Goal: Task Accomplishment & Management: Manage account settings

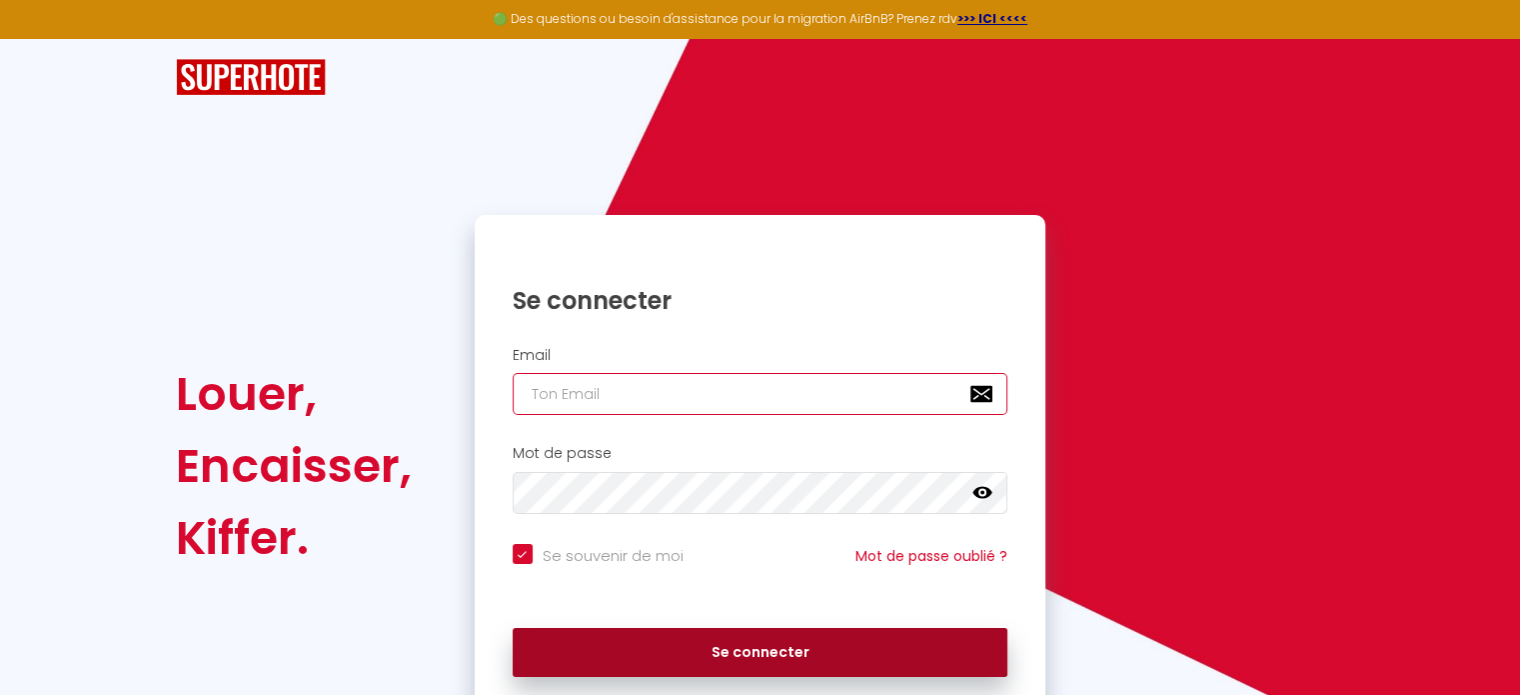
type input "[EMAIL_ADDRESS][DOMAIN_NAME]"
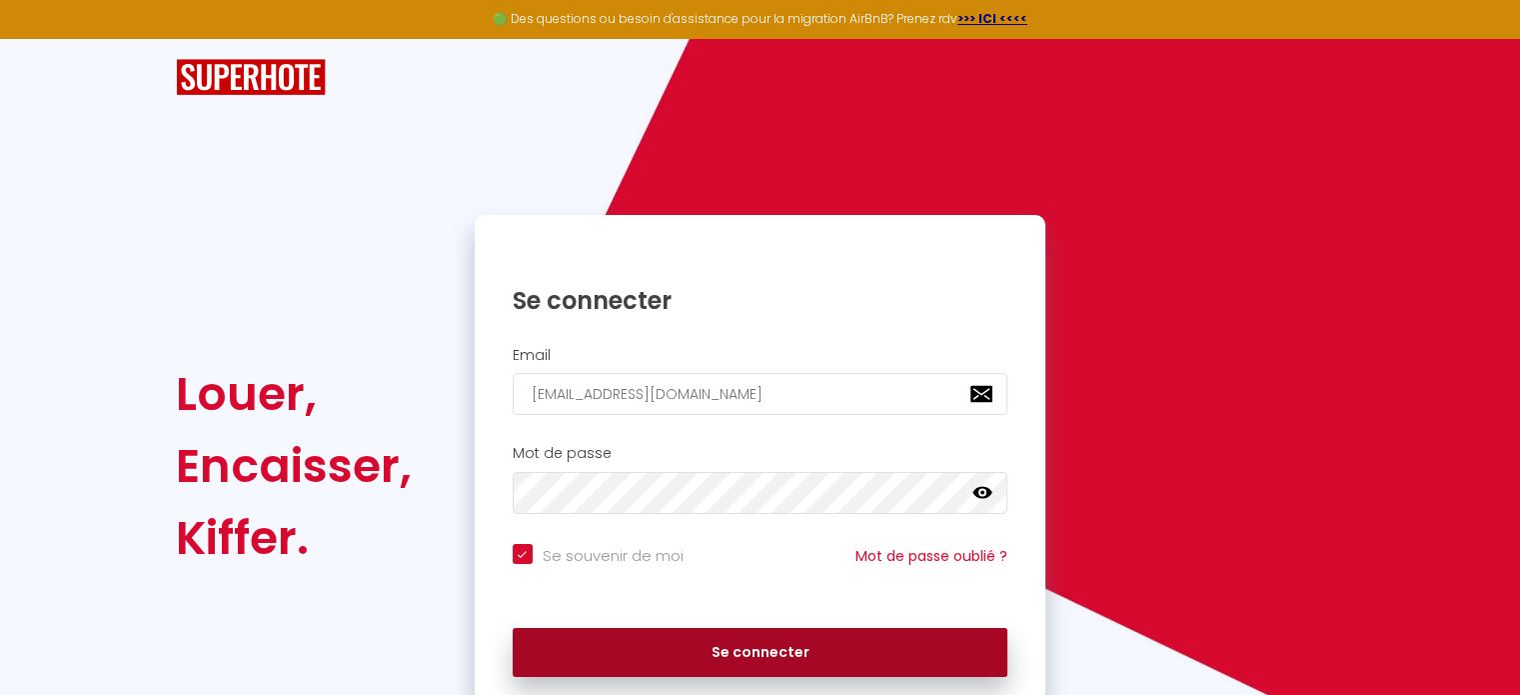
click at [824, 670] on button "Se connecter" at bounding box center [761, 653] width 496 height 50
checkbox input "true"
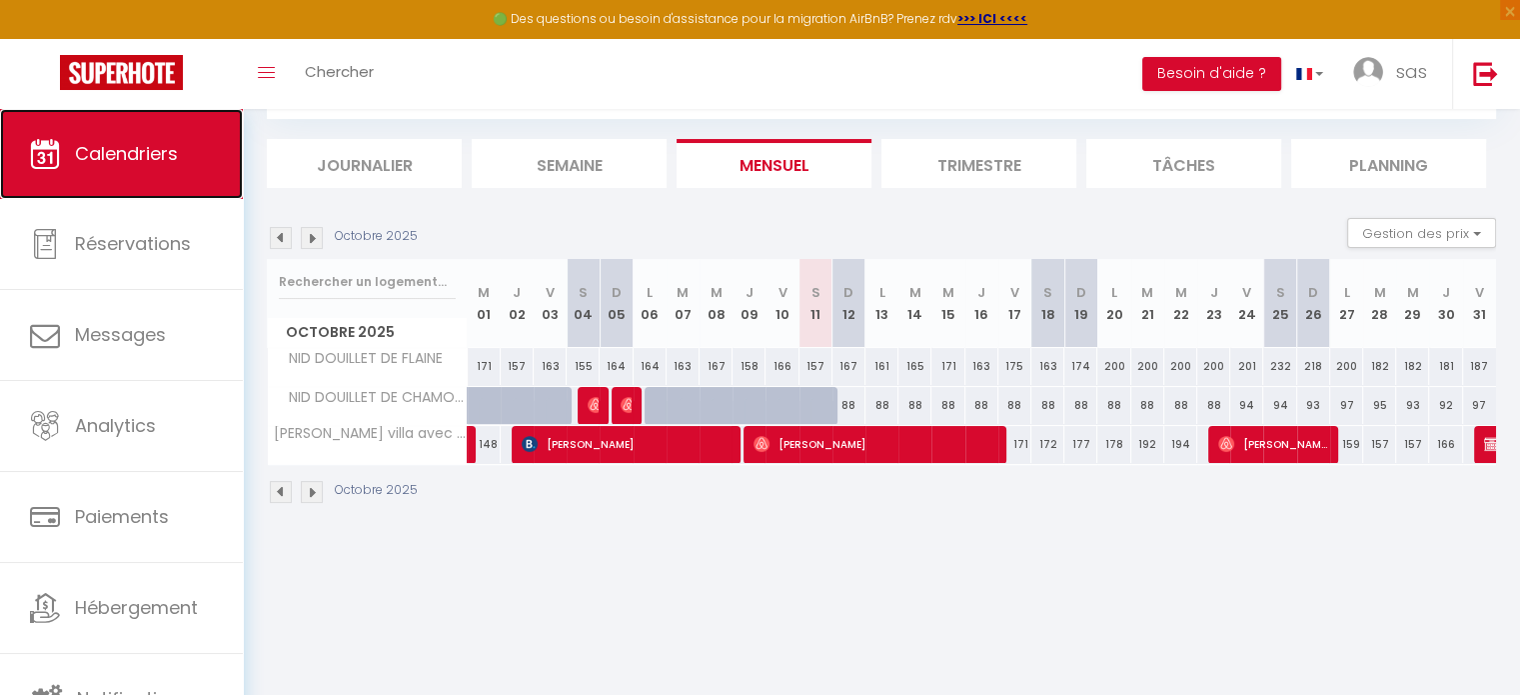
click at [125, 152] on span "Calendriers" at bounding box center [126, 153] width 103 height 25
click at [136, 157] on span "Calendriers" at bounding box center [126, 153] width 103 height 25
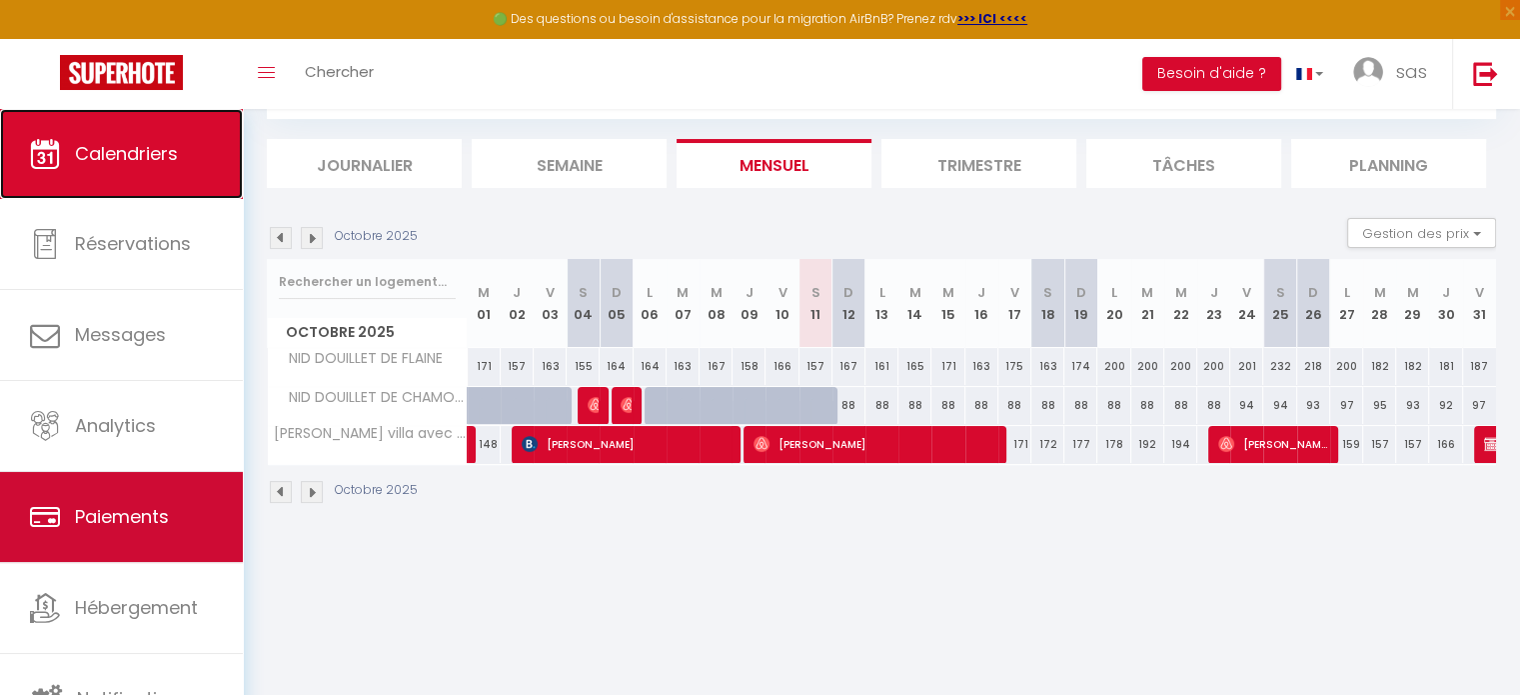
scroll to position [5, 0]
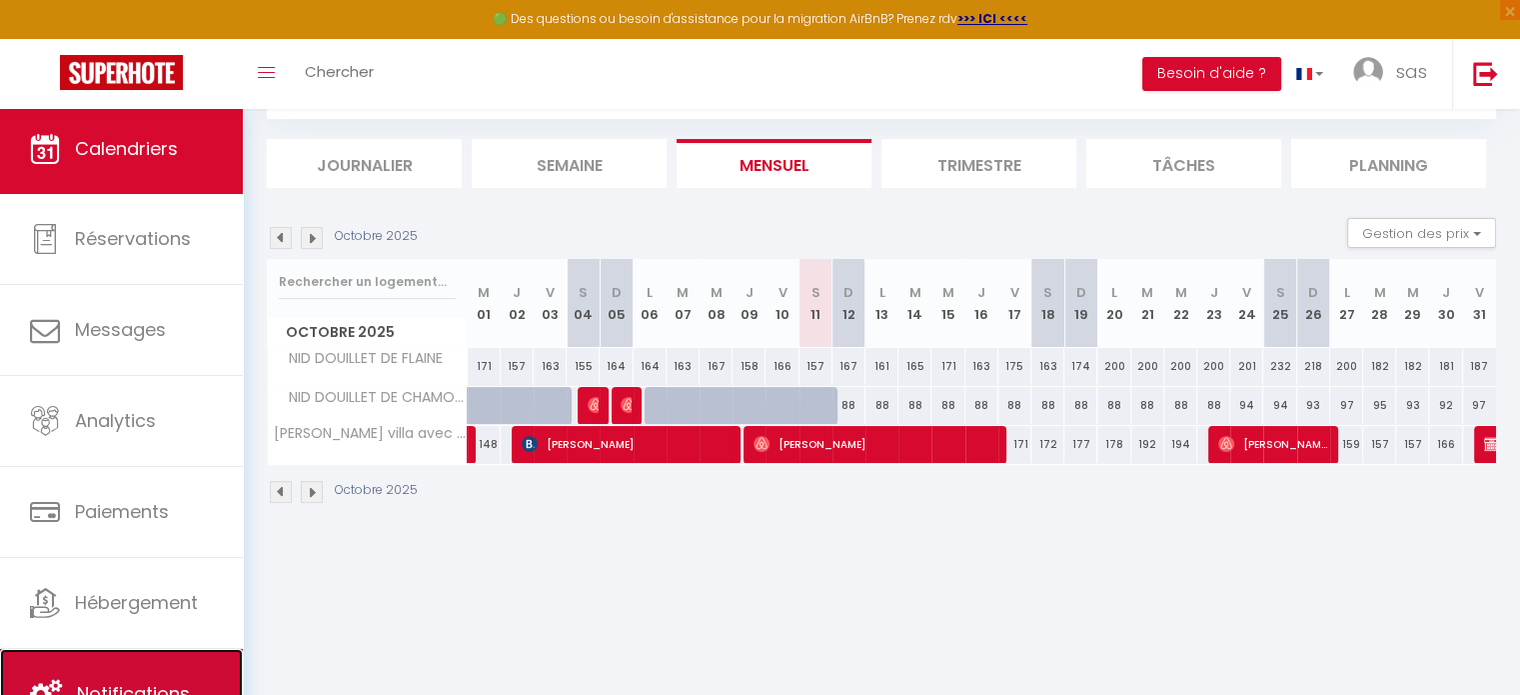
click at [104, 681] on span "Notifications" at bounding box center [133, 693] width 113 height 25
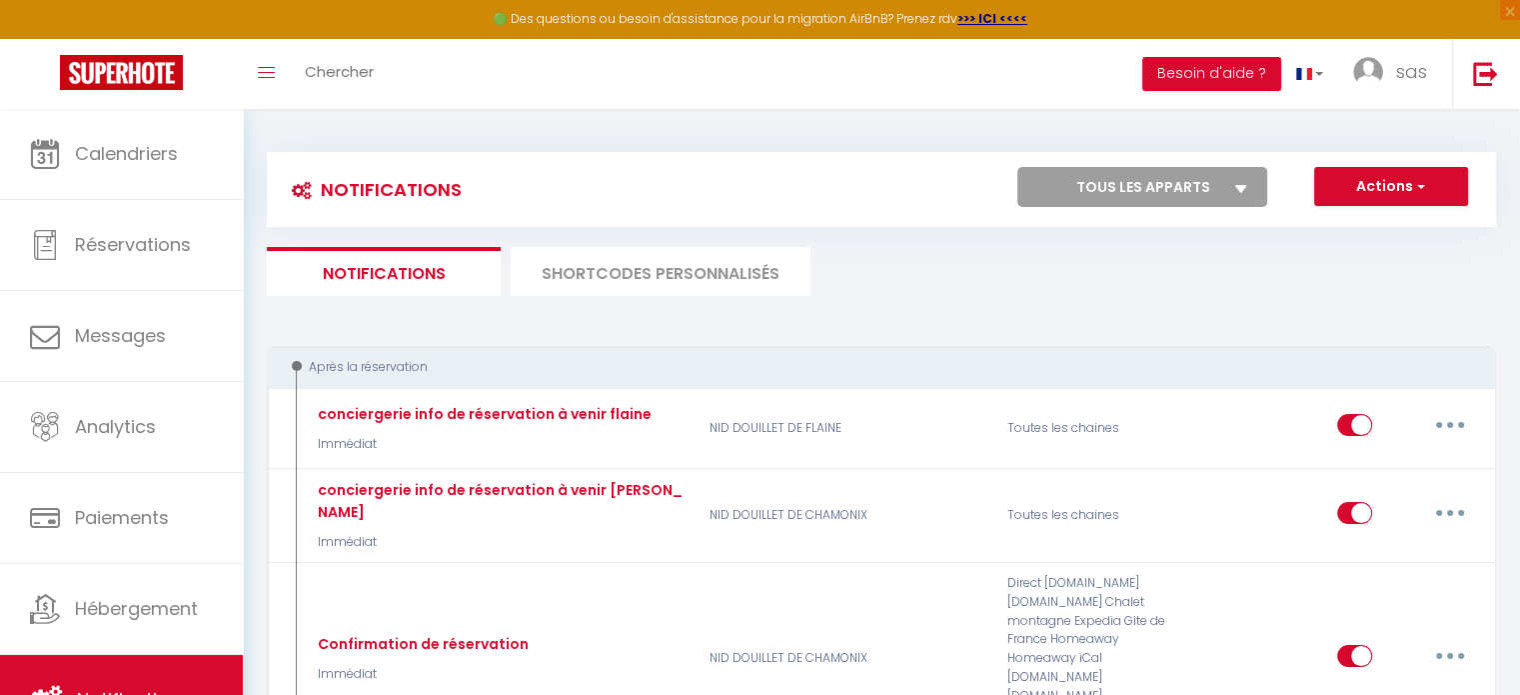
click at [1159, 182] on select "Tous les apparts [PERSON_NAME] · agreable villa avec piscine chauffée proche ce…" at bounding box center [1143, 187] width 250 height 40
select select "444"
click at [1018, 167] on select "Tous les apparts [PERSON_NAME] · agreable villa avec piscine chauffée proche ce…" at bounding box center [1143, 187] width 250 height 40
checkbox input "false"
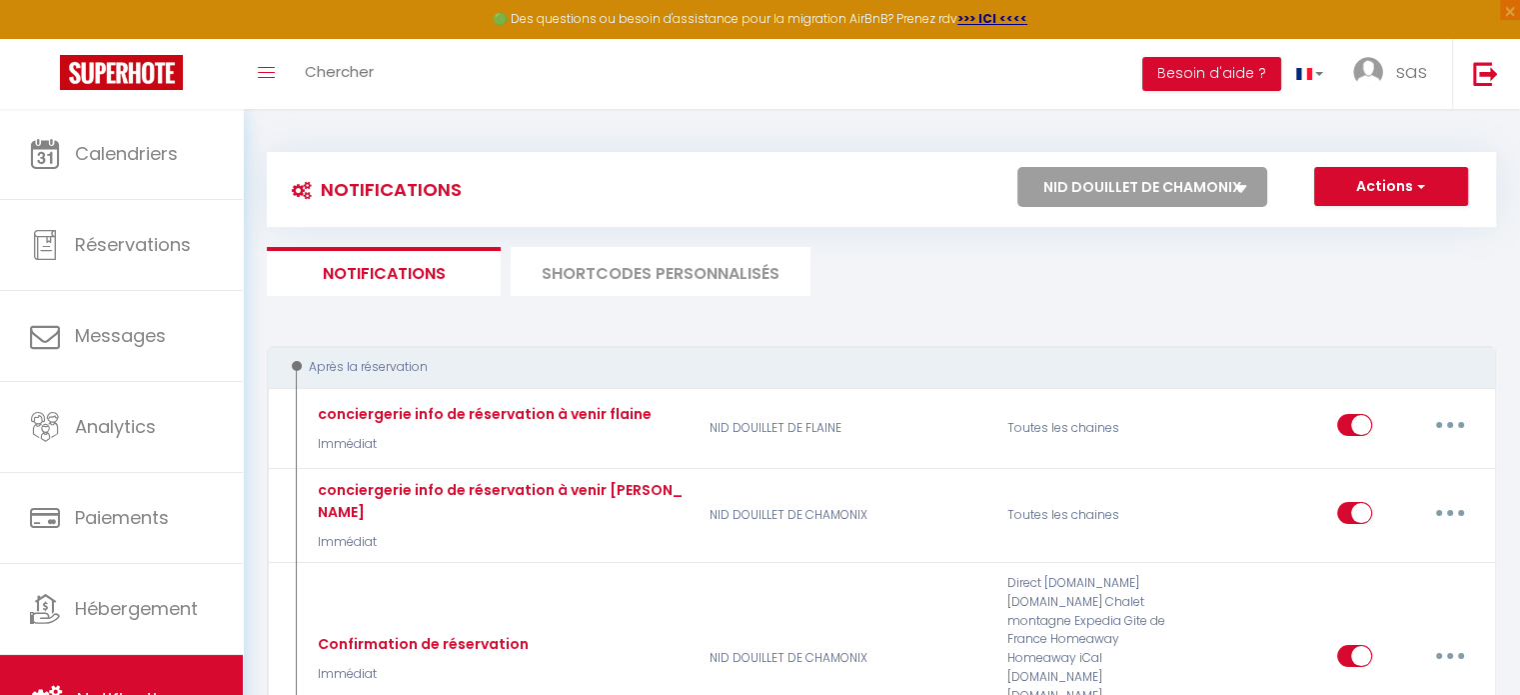
checkbox input "false"
checkbox input "true"
checkbox input "false"
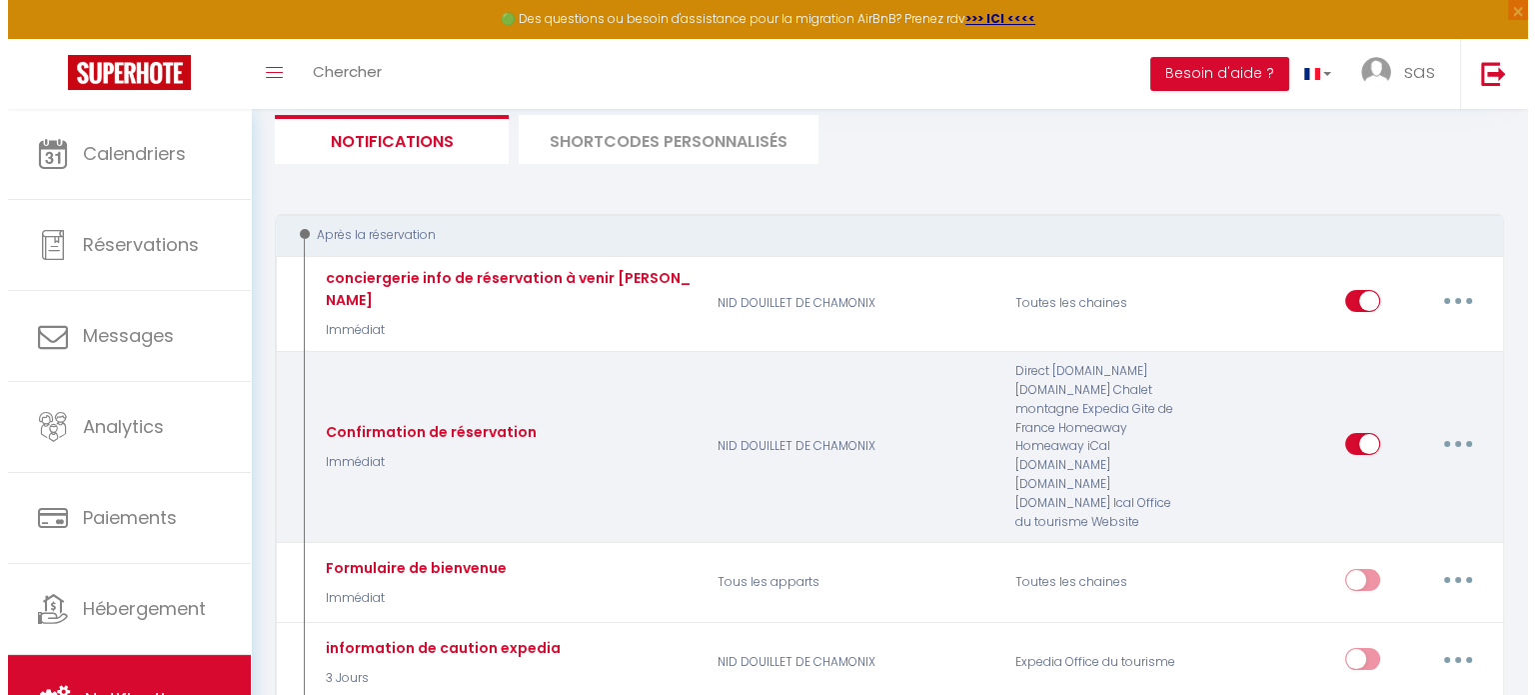
scroll to position [131, 0]
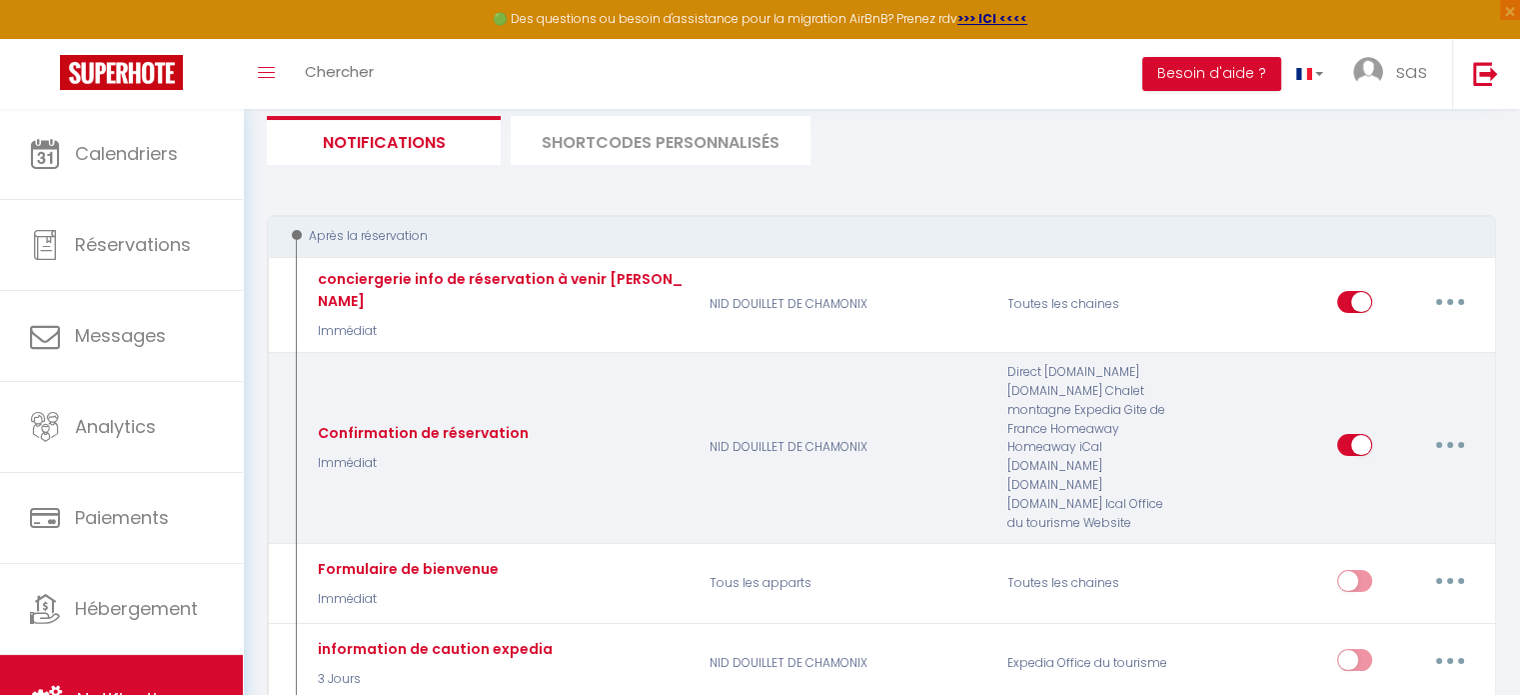
click at [1451, 442] on icon "button" at bounding box center [1450, 445] width 6 height 6
click at [1349, 484] on link "Editer" at bounding box center [1399, 490] width 148 height 34
type input "Confirmation de réservation"
select select "Immédiat"
select select "if_booking_is_paid"
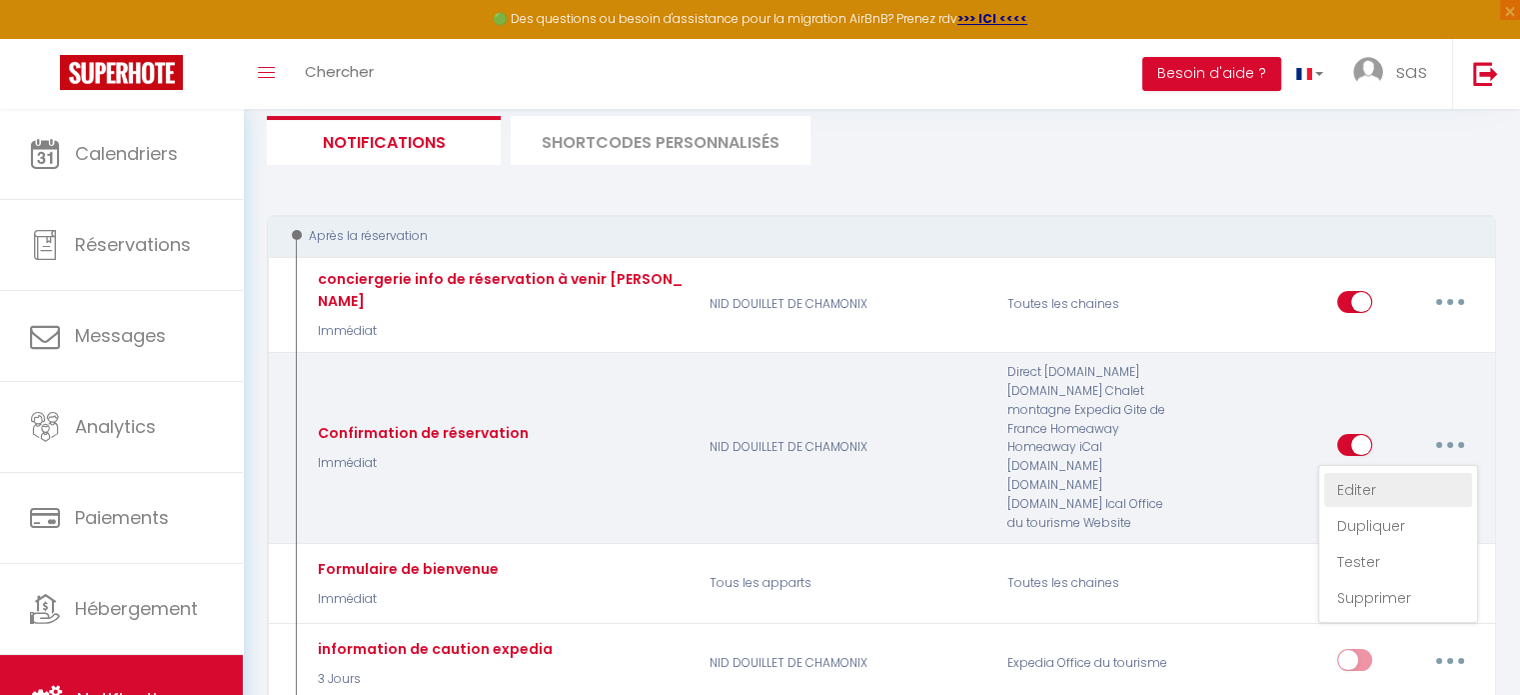
checkbox input "true"
checkbox input "false"
radio input "true"
type input "Confirmation de réservation CHAMONIX"
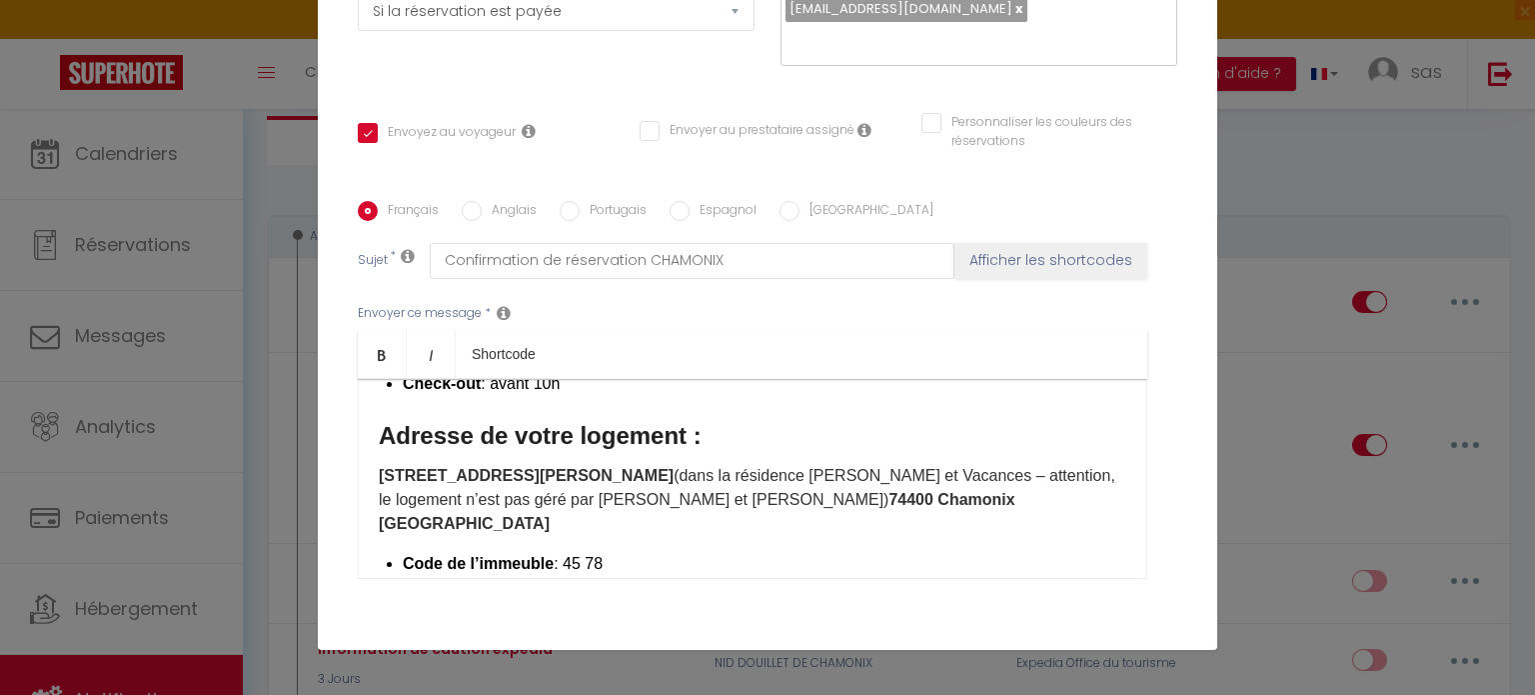
scroll to position [452, 0]
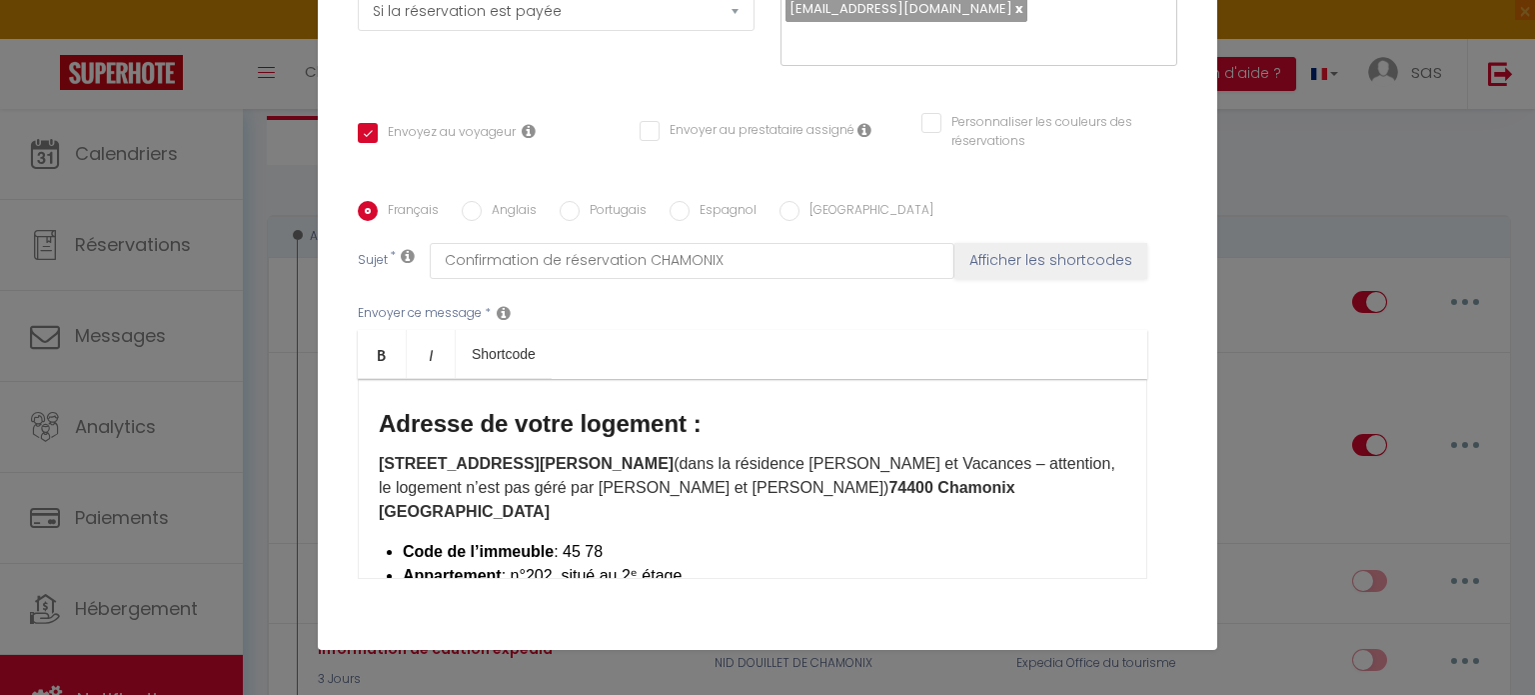
drag, startPoint x: 604, startPoint y: 495, endPoint x: 560, endPoint y: 499, distance: 44.2
click at [560, 540] on li "Code de l’immeuble : 45 78" at bounding box center [765, 552] width 724 height 24
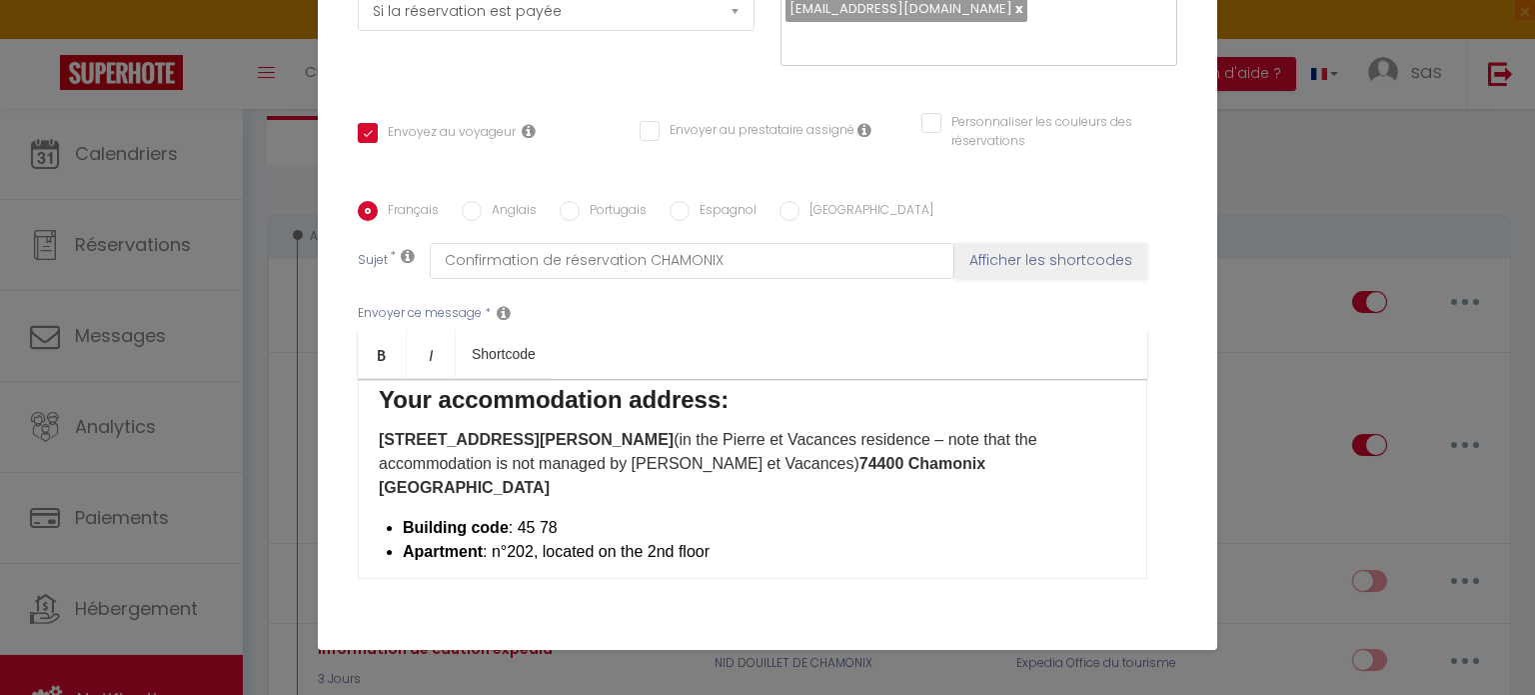
scroll to position [1395, 0]
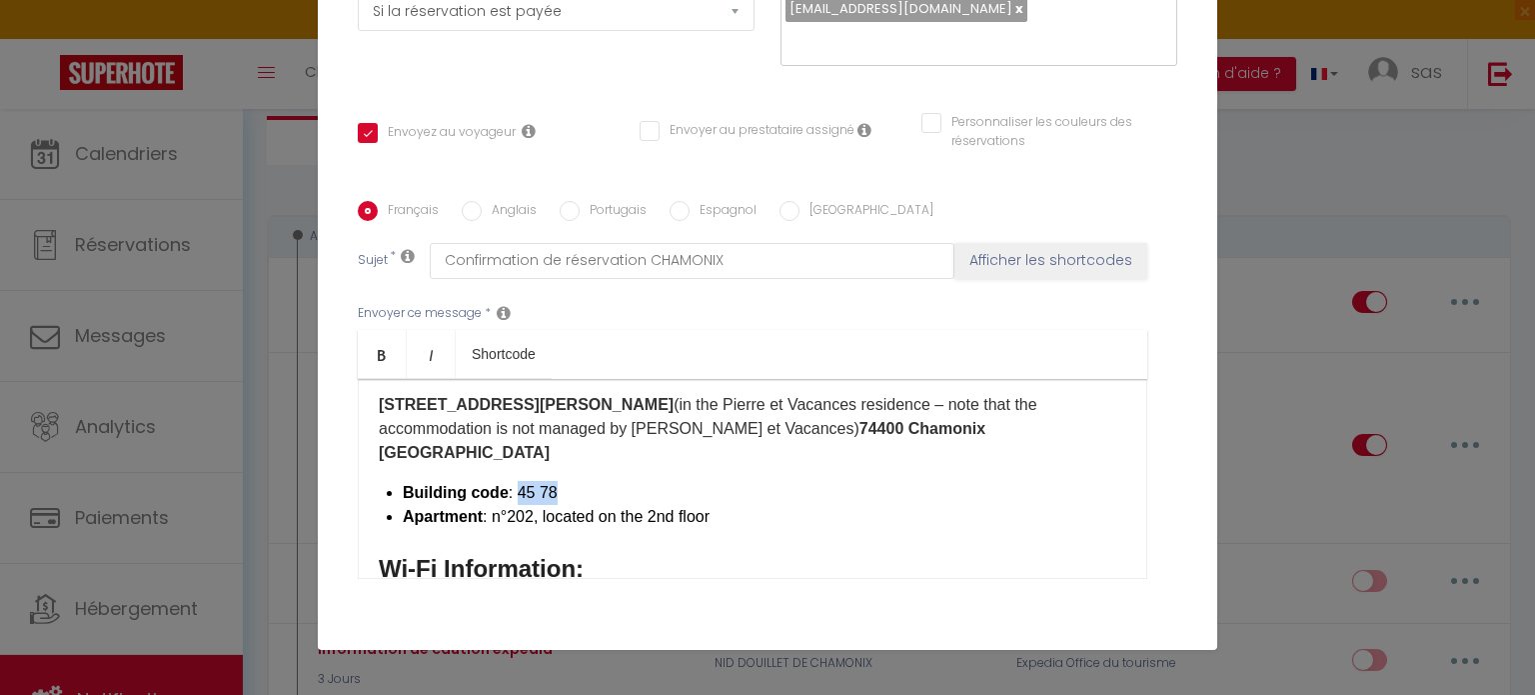
drag, startPoint x: 547, startPoint y: 443, endPoint x: 509, endPoint y: 443, distance: 38.0
click at [509, 481] on li "Building code : 45 78" at bounding box center [765, 493] width 724 height 24
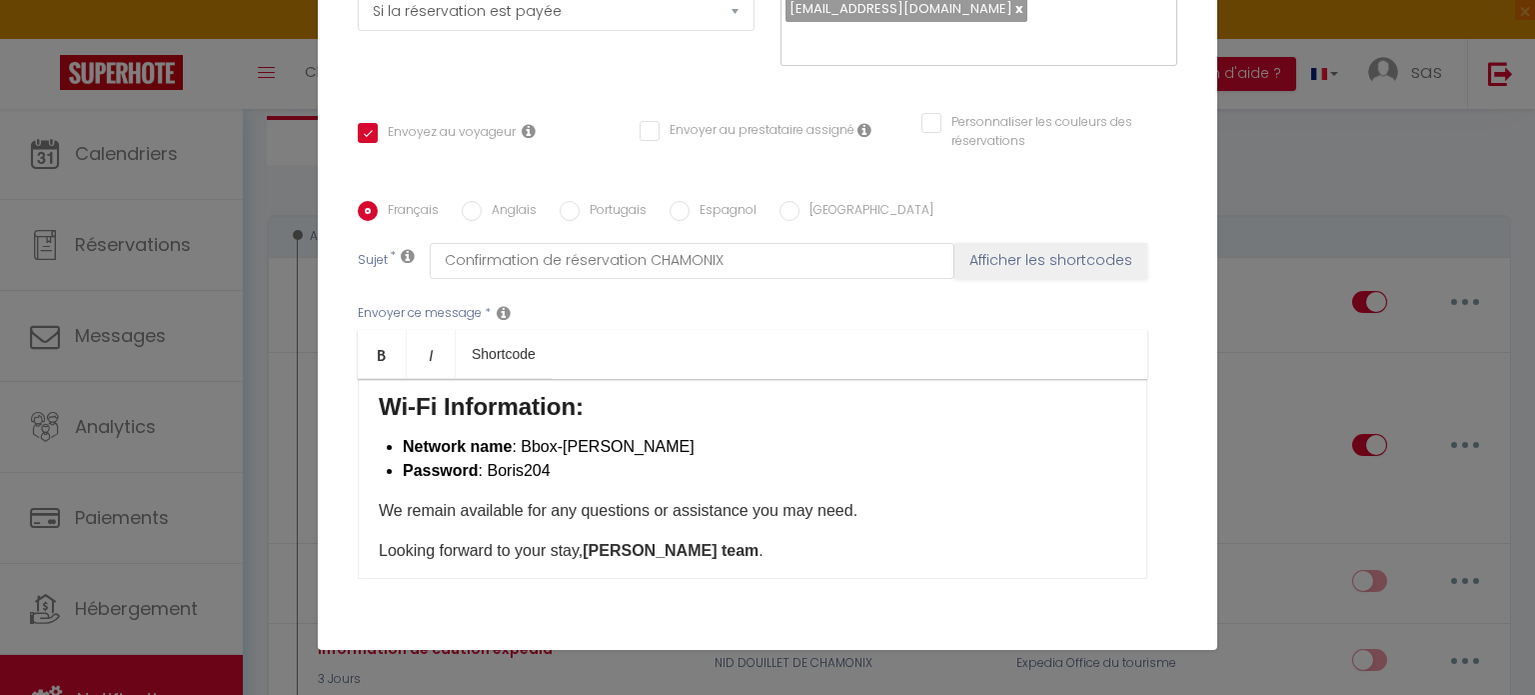
scroll to position [420, 0]
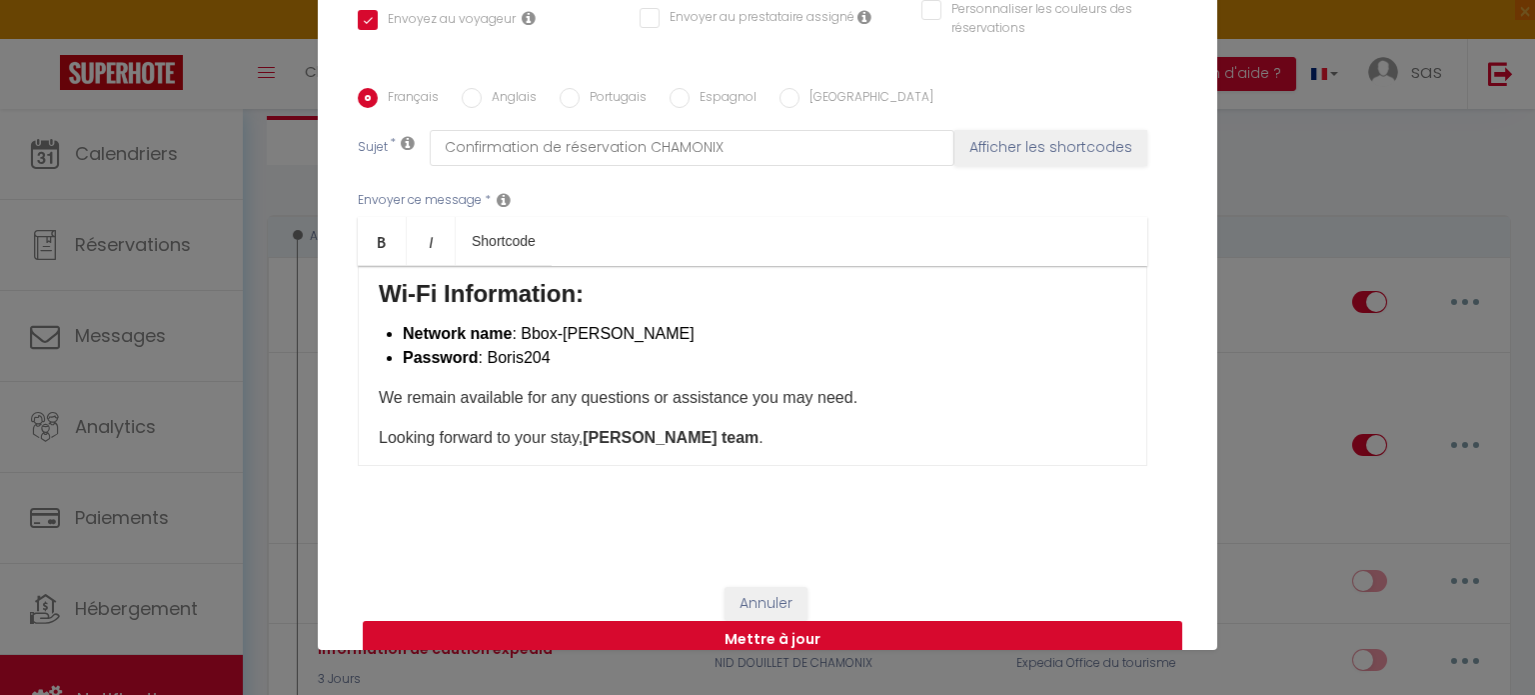
click at [737, 621] on button "Mettre à jour" at bounding box center [773, 640] width 820 height 38
checkbox input "true"
checkbox input "false"
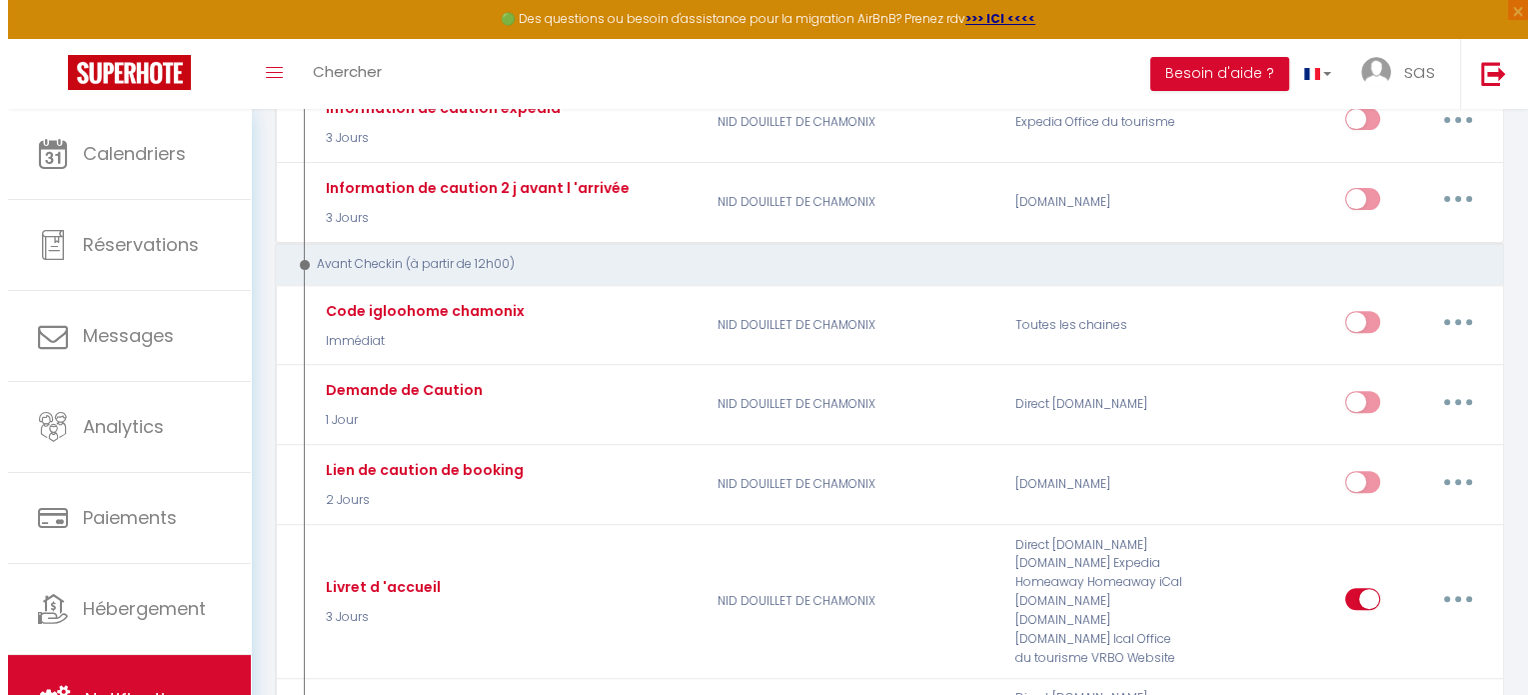
scroll to position [680, 0]
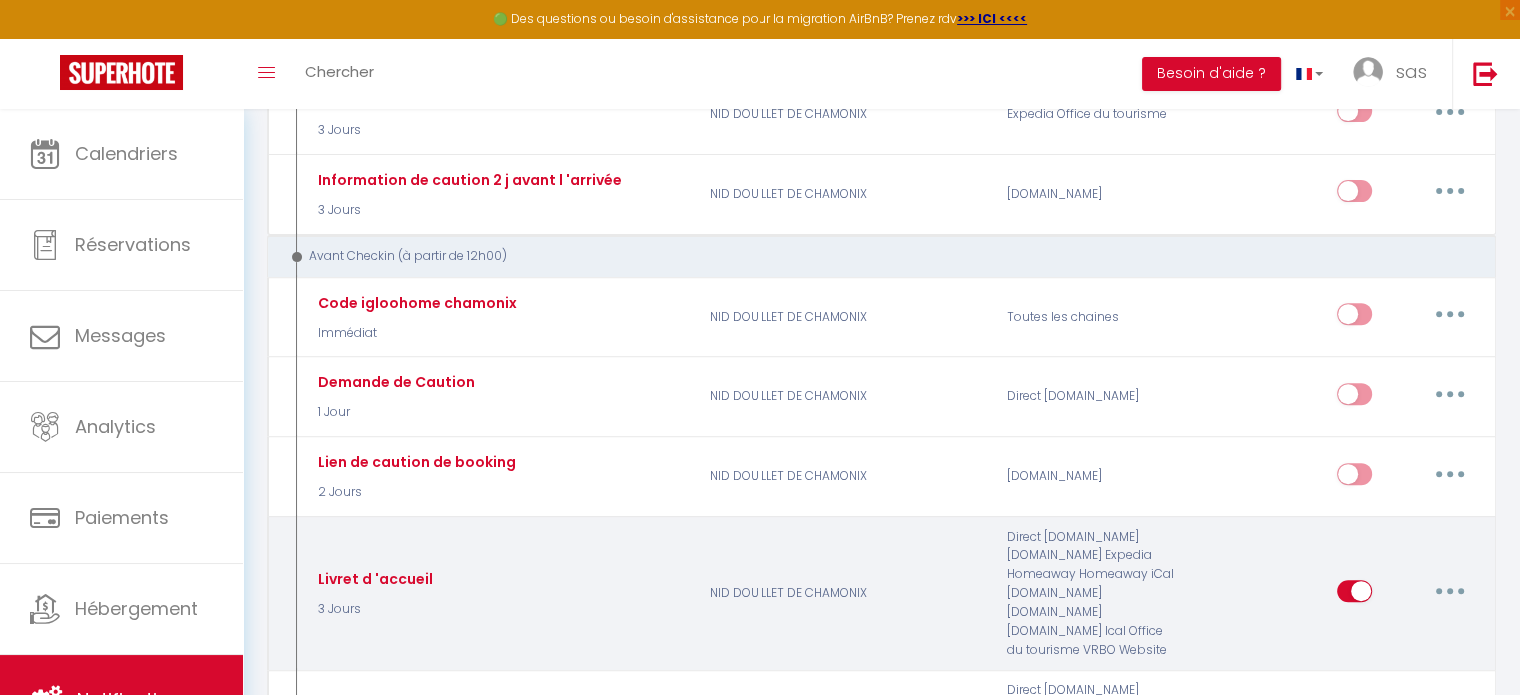
click at [1444, 575] on button "button" at bounding box center [1450, 591] width 56 height 32
click at [1344, 619] on link "Editer" at bounding box center [1399, 636] width 148 height 34
type input "Livret d 'accueil"
select select "3 Jours"
select select
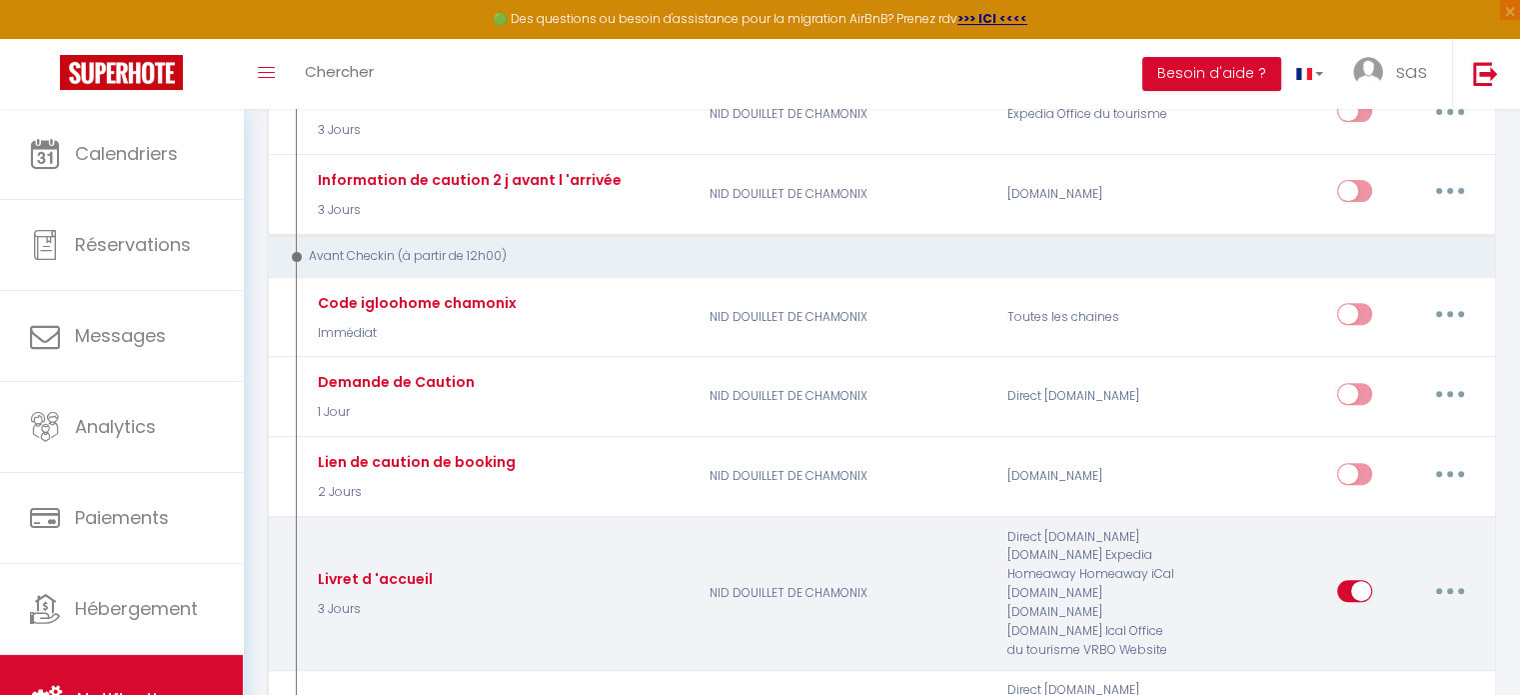
checkbox input "true"
checkbox input "false"
radio input "true"
type input "Livret de d'accueil CHAMONIX"
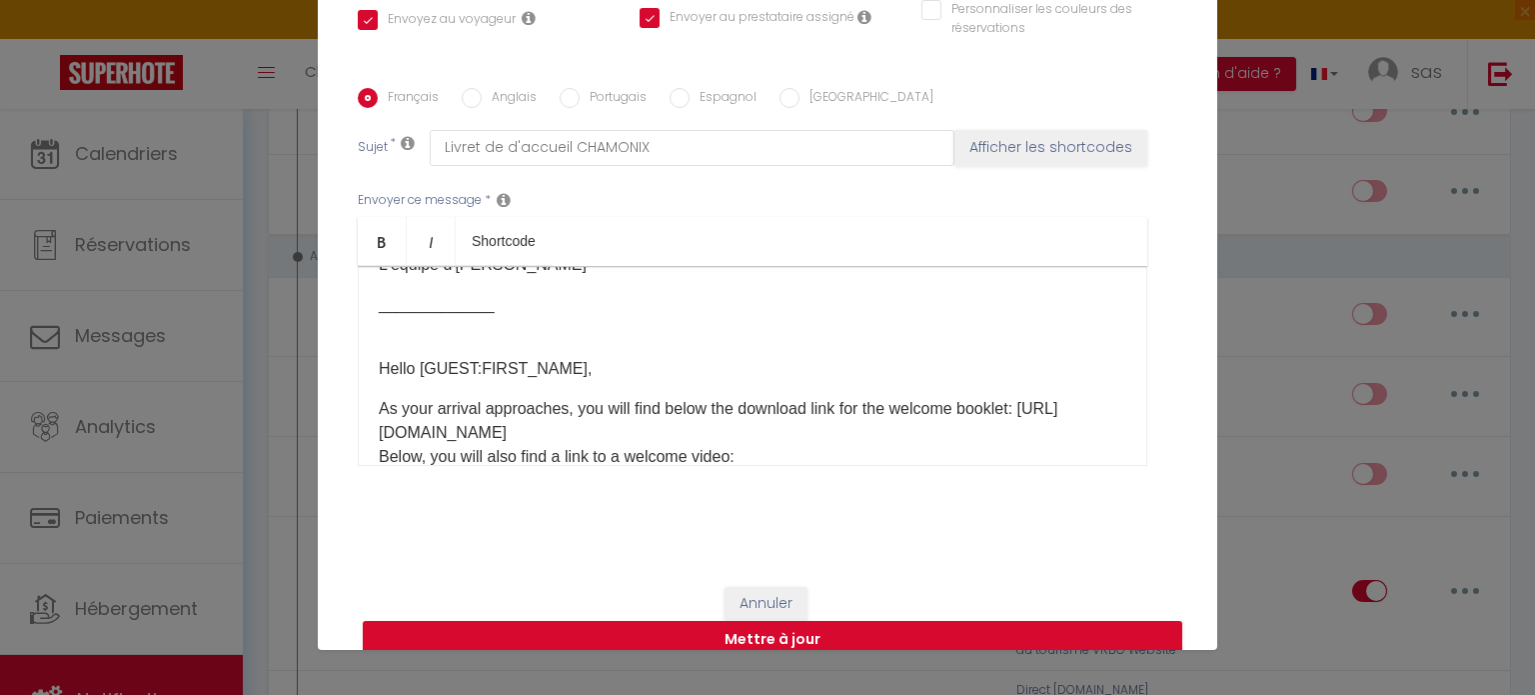
scroll to position [331, 0]
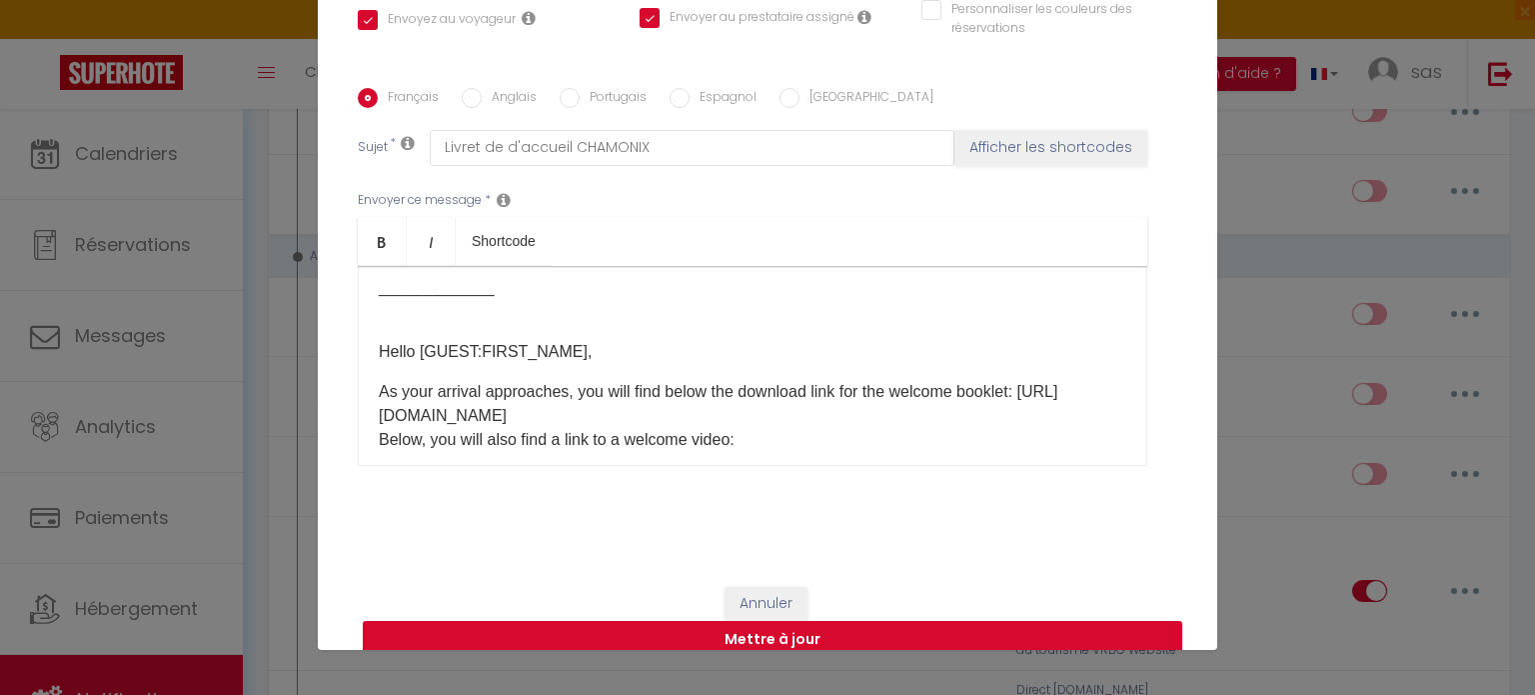
click at [781, 621] on button "Mettre à jour" at bounding box center [773, 640] width 820 height 38
checkbox input "true"
checkbox input "false"
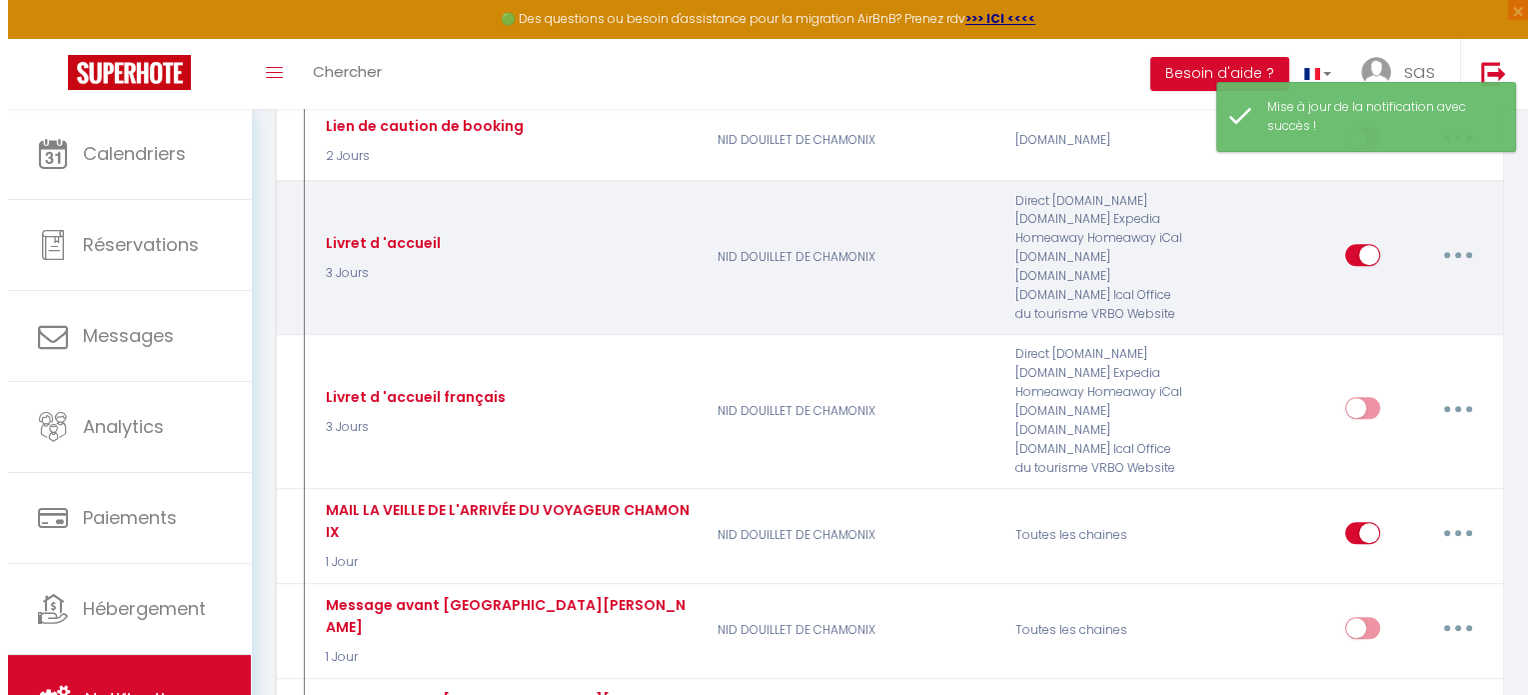
scroll to position [1015, 0]
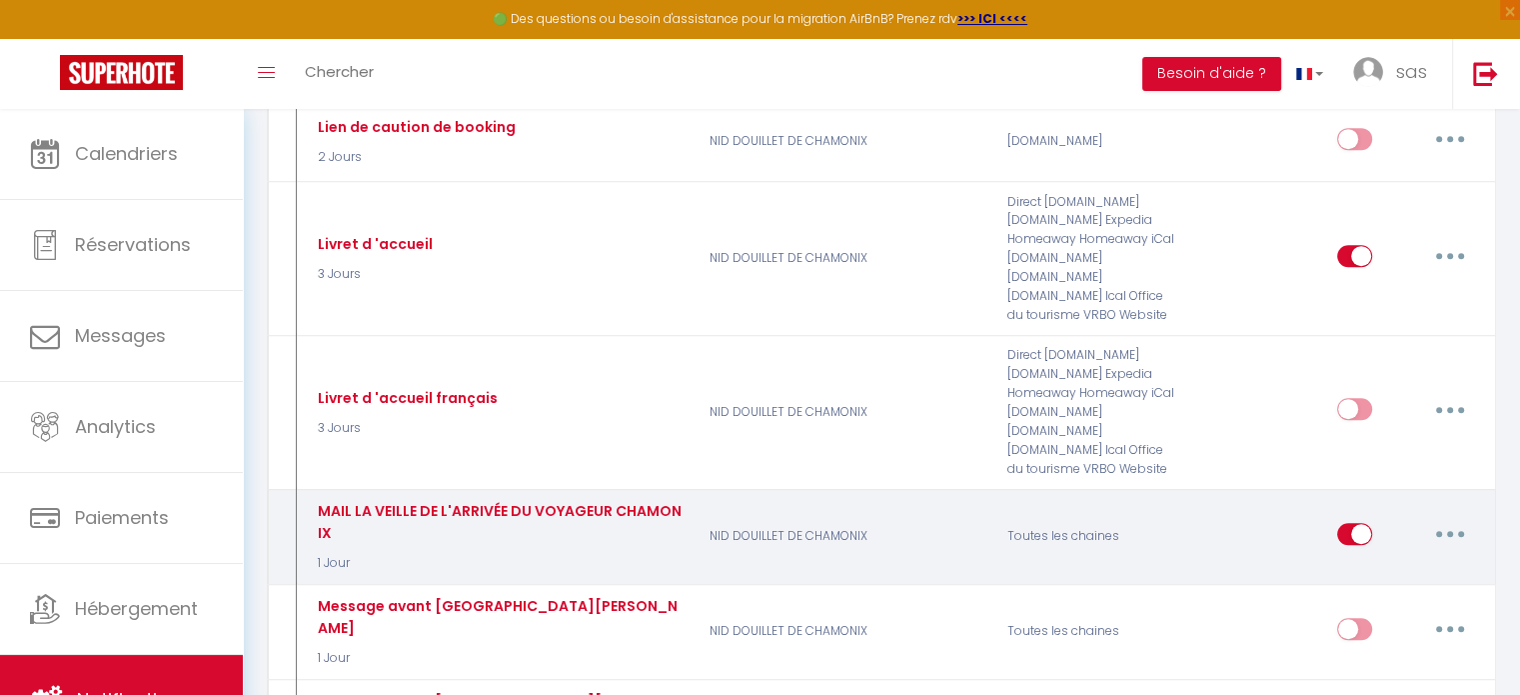
click at [1443, 518] on button "button" at bounding box center [1450, 534] width 56 height 32
click at [1357, 562] on link "Editer" at bounding box center [1399, 579] width 148 height 34
type input "MAIL LA VEILLE DE L'ARRIVÉE DU VOYAGEUR CHAMONIX"
select select "1 Jour"
select select
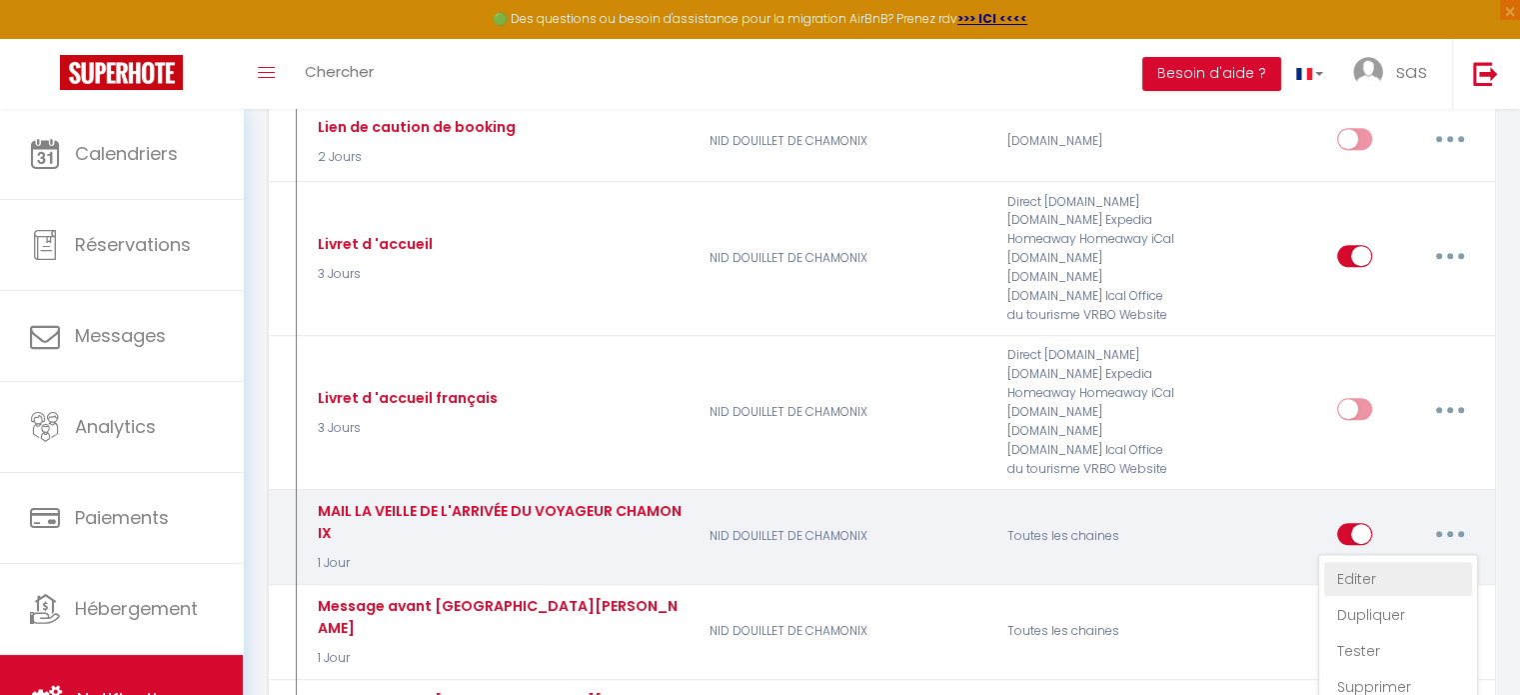
checkbox input "true"
checkbox input "false"
radio input "true"
type input "MAIL LA VEILLE DE L'ARRIVÉE DU VOYAGEUR CHAMONIX"
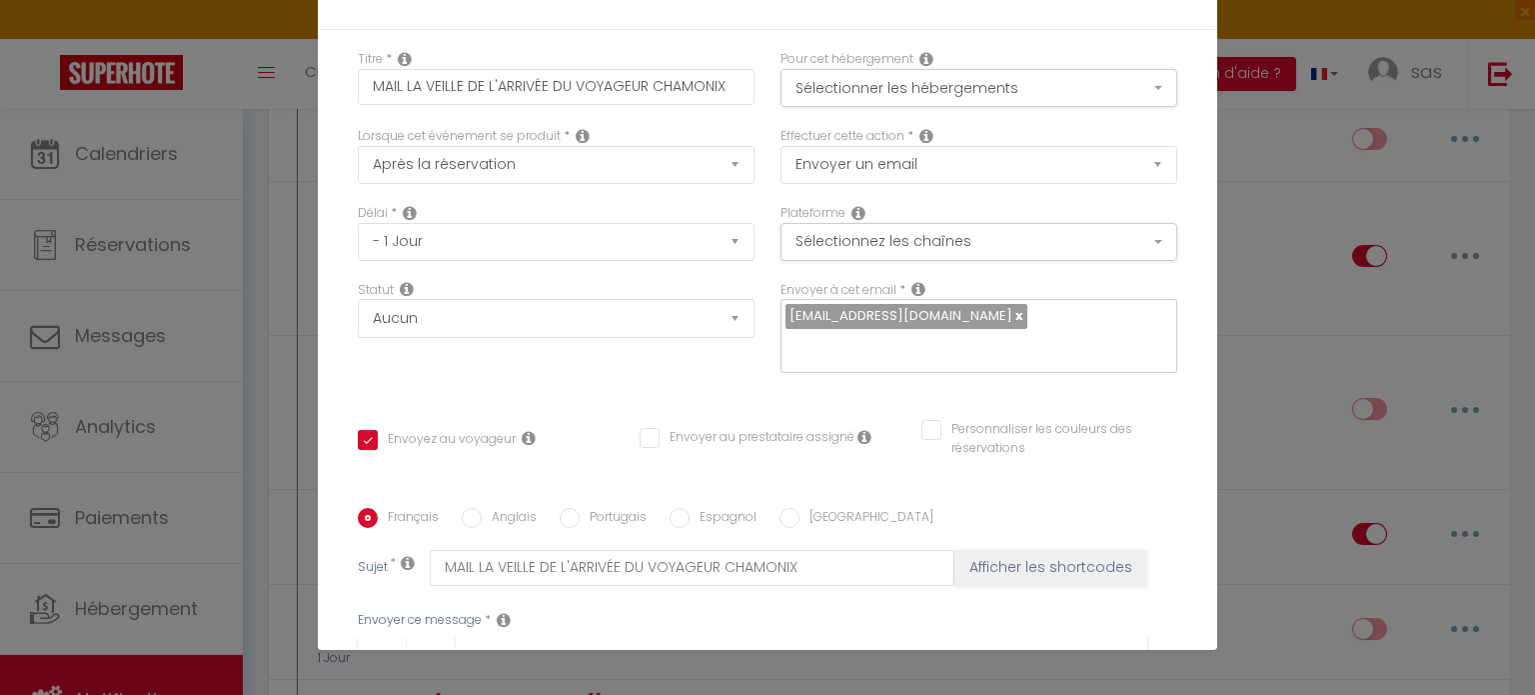
scroll to position [420, 0]
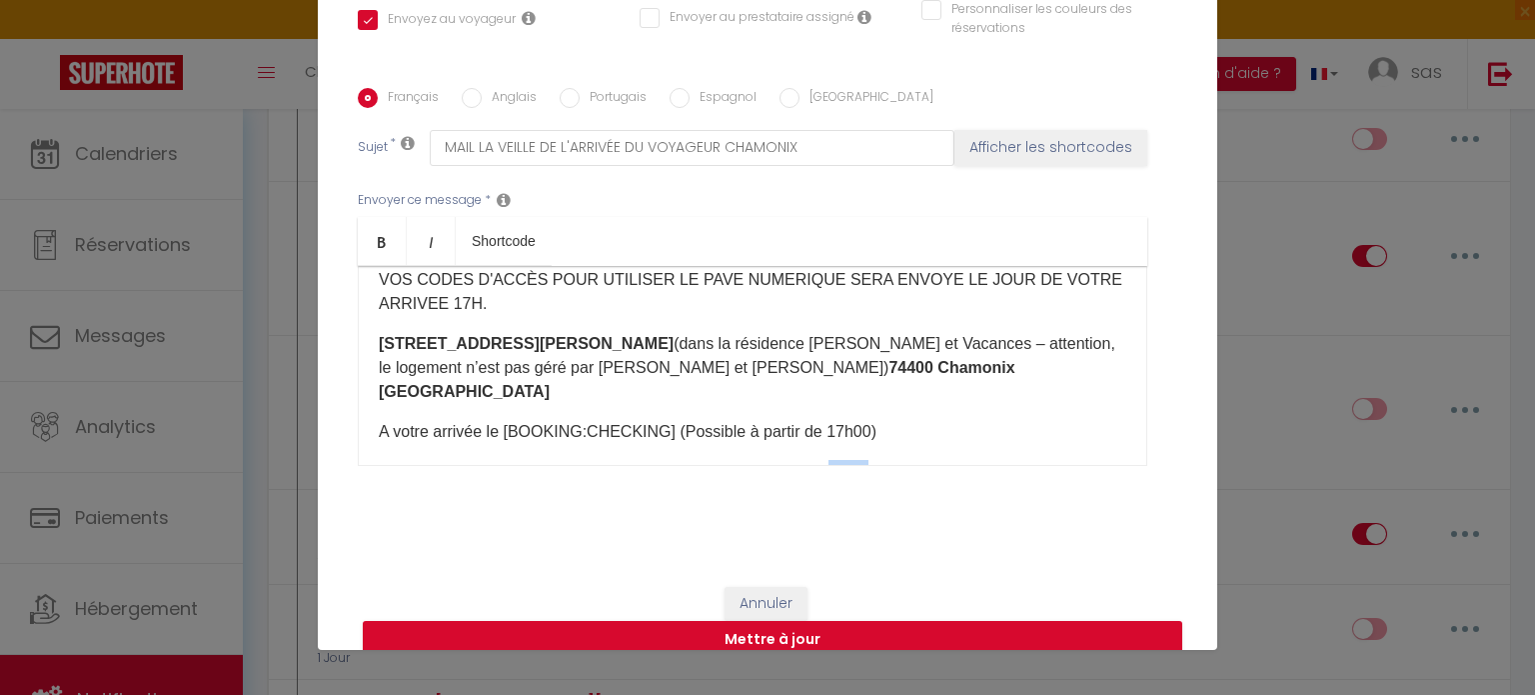
drag, startPoint x: 868, startPoint y: 417, endPoint x: 833, endPoint y: 413, distance: 35.2
click at [833, 460] on p "- ETAPE 1 : Entrez dans le bâtiment, la porte d’entrée à le code 4578. L’appart…" at bounding box center [753, 484] width 748 height 48
click at [900, 460] on p "- ETAPE 1 : Entrez dans le bâtiment, la porte d’entrée à le code 19924578. L’ap…" at bounding box center [753, 484] width 748 height 48
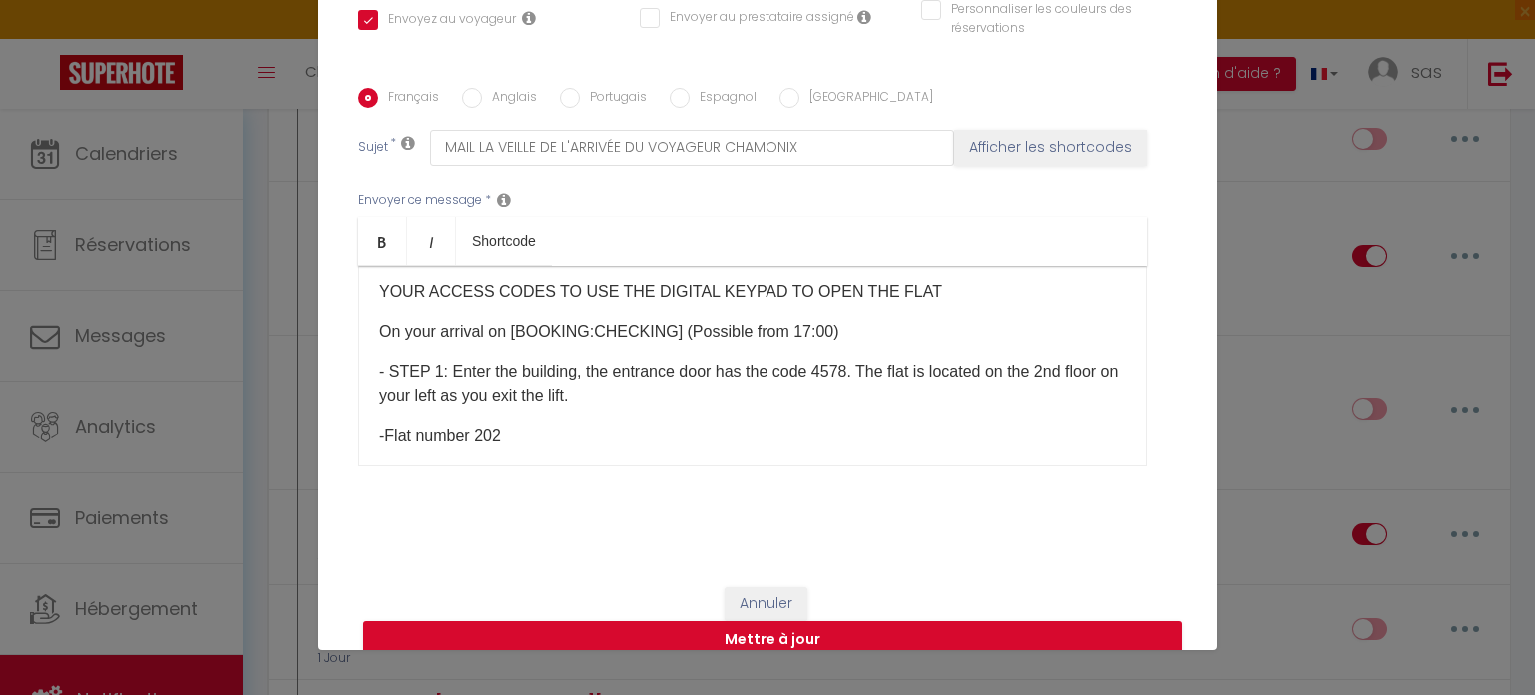
scroll to position [1732, 0]
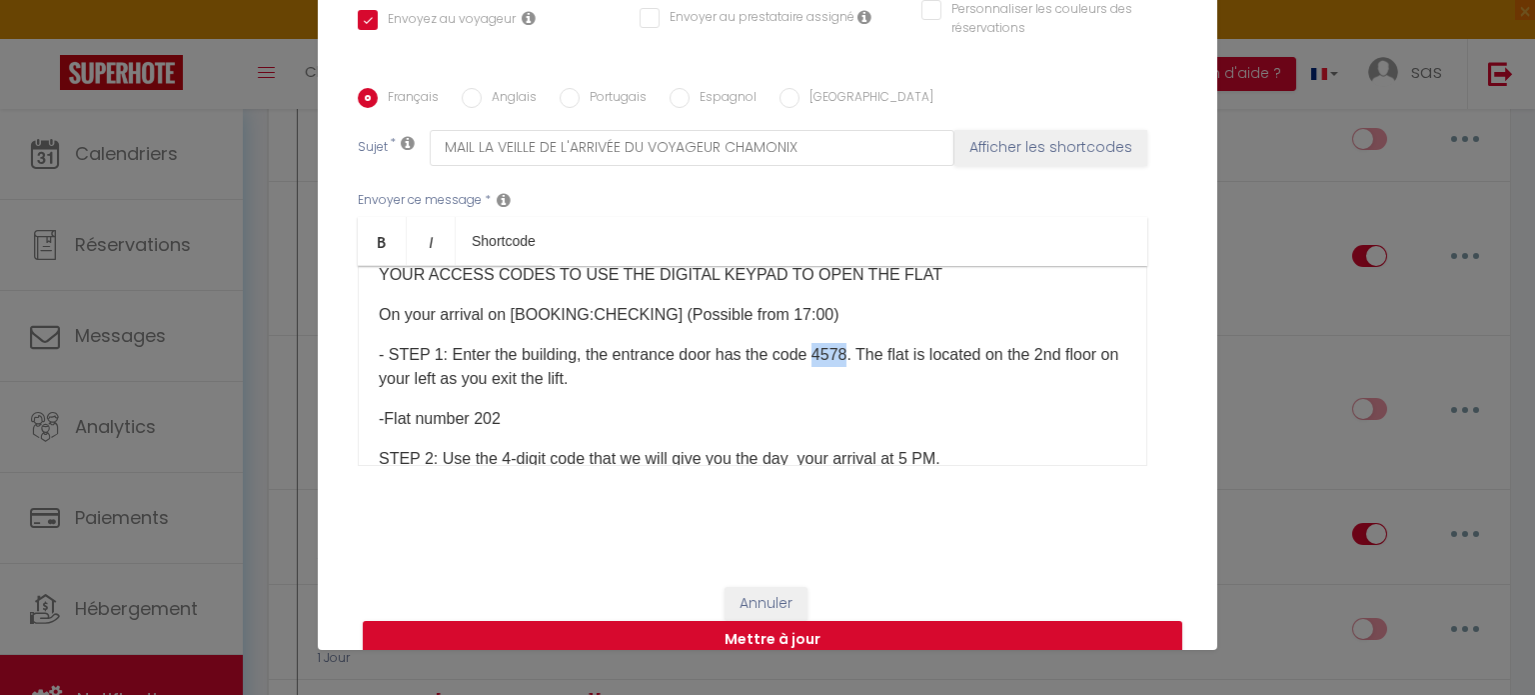
drag, startPoint x: 841, startPoint y: 305, endPoint x: 810, endPoint y: 299, distance: 31.6
click at [810, 343] on p "- STEP 1: Enter the building, the entrance door has the code 4578. The flat is …" at bounding box center [753, 367] width 748 height 48
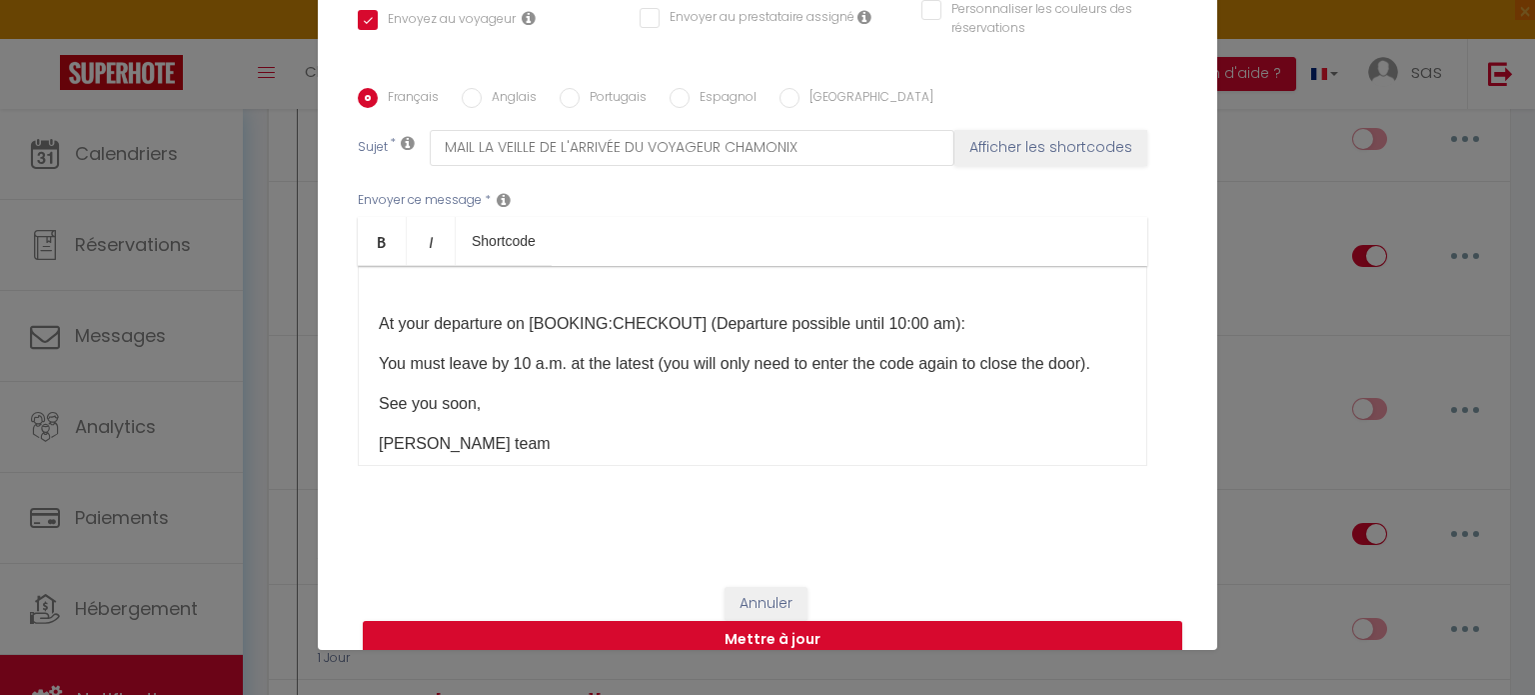
scroll to position [2531, 0]
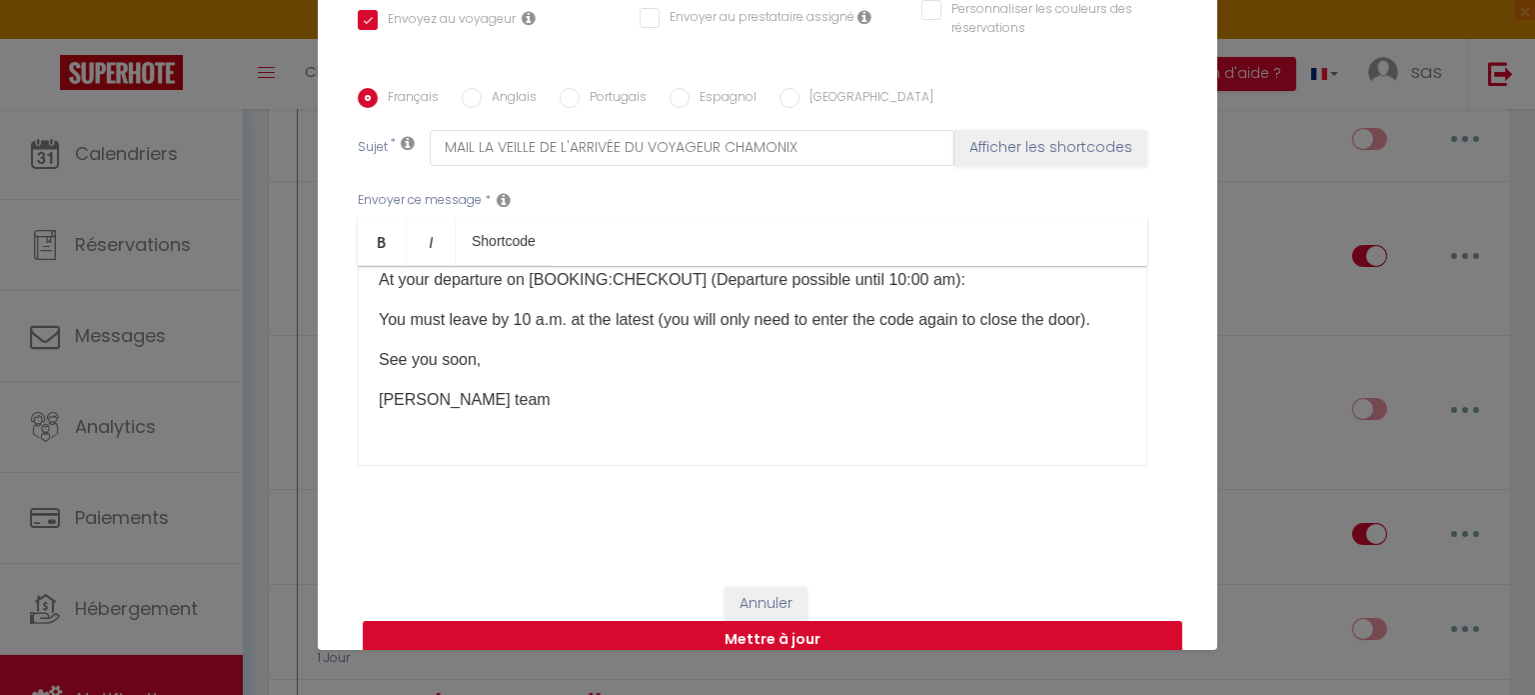
click at [754, 621] on button "Mettre à jour" at bounding box center [773, 640] width 820 height 38
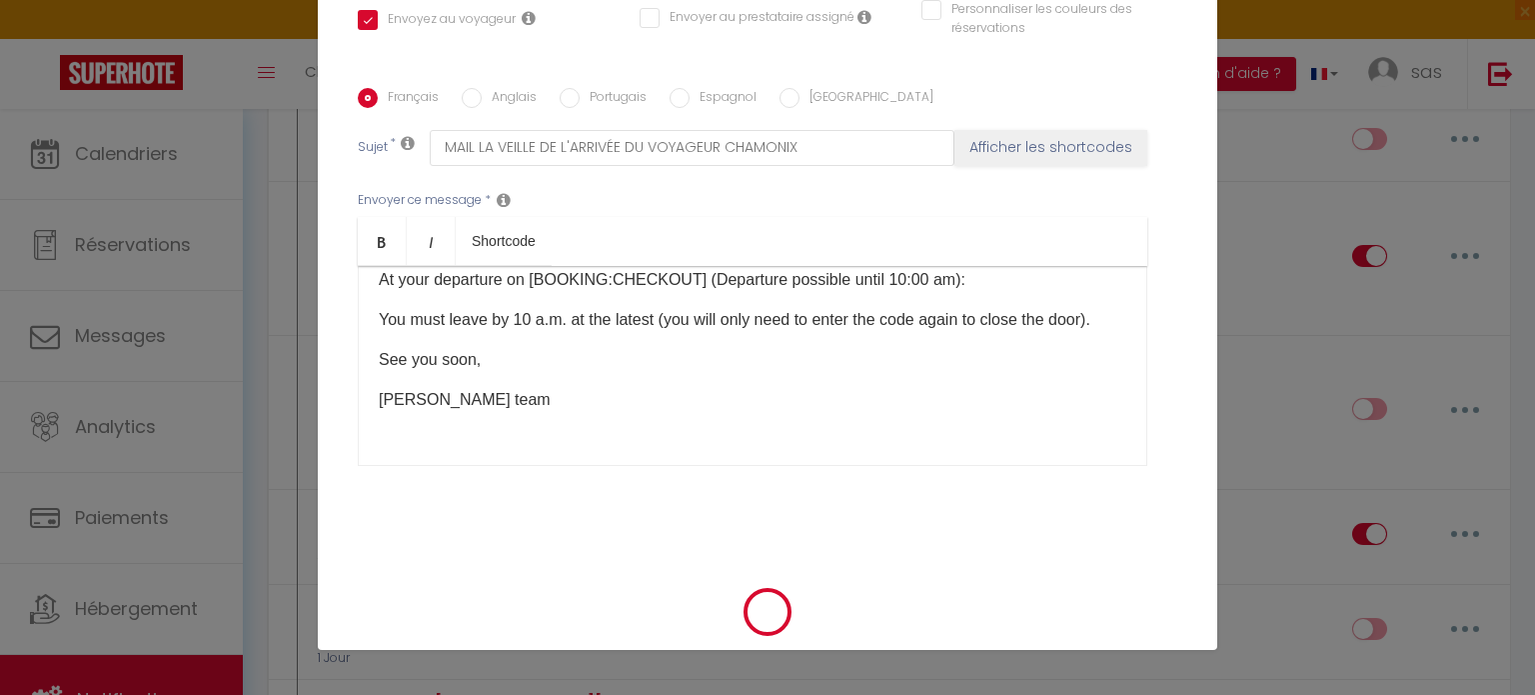
checkbox input "true"
checkbox input "false"
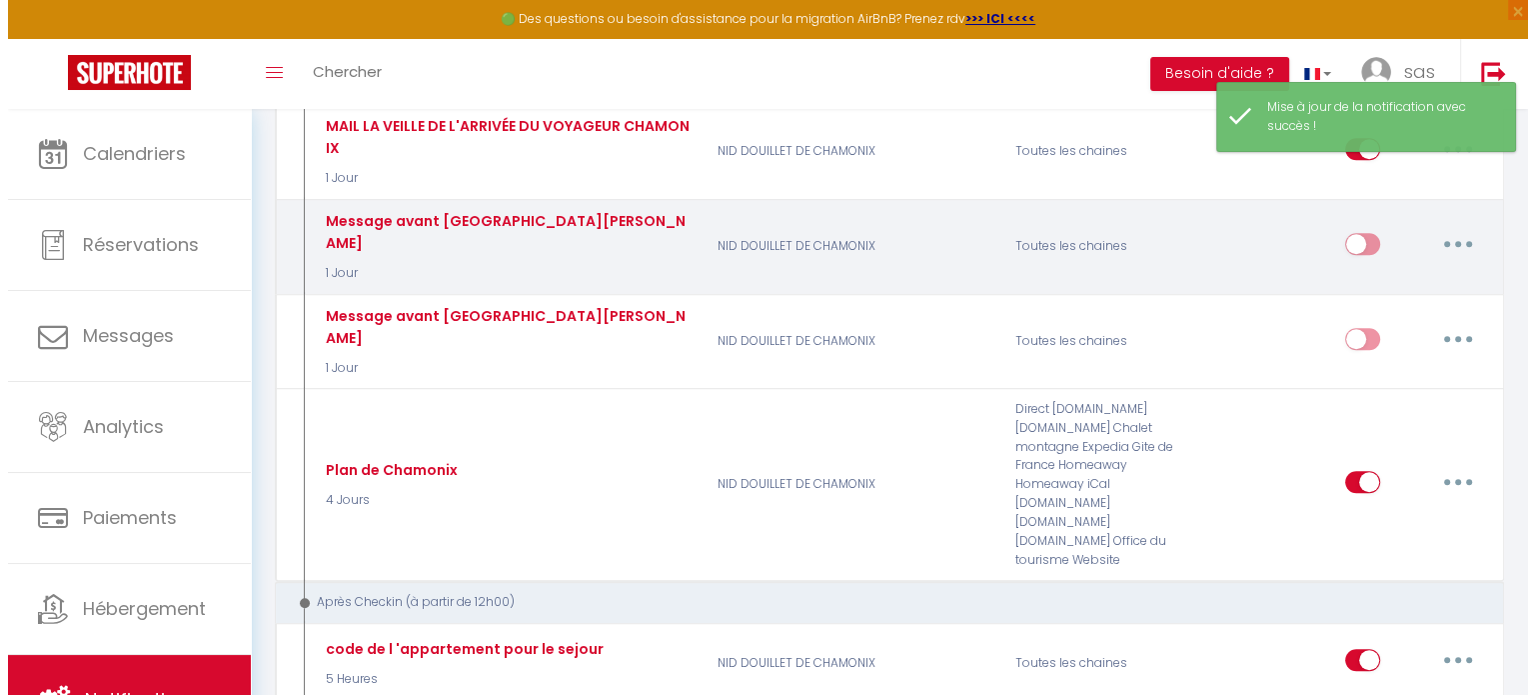
scroll to position [1427, 0]
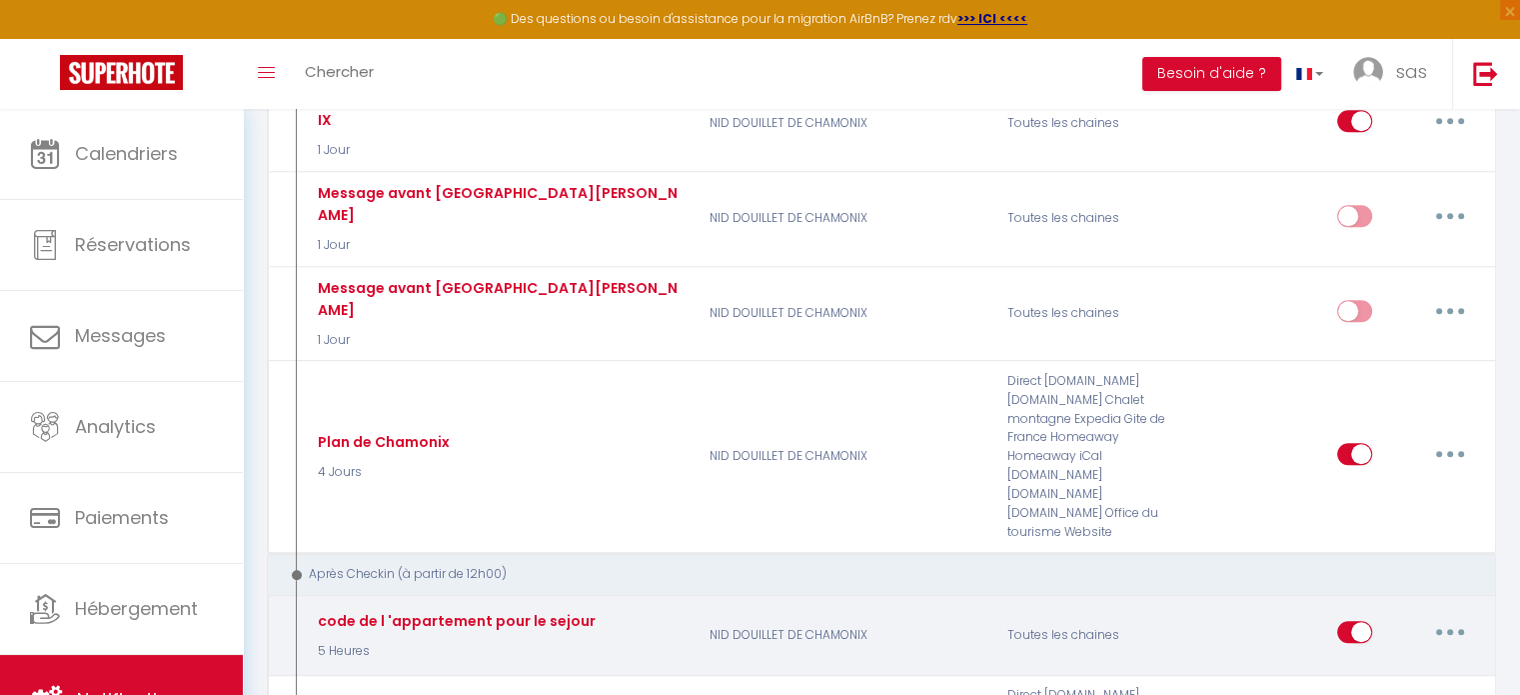
click at [1442, 616] on button "button" at bounding box center [1450, 632] width 56 height 32
click at [1357, 661] on link "Editer" at bounding box center [1399, 678] width 148 height 34
type input "code de l 'appartement pour le sejour"
select select "3"
select select "5 Heures"
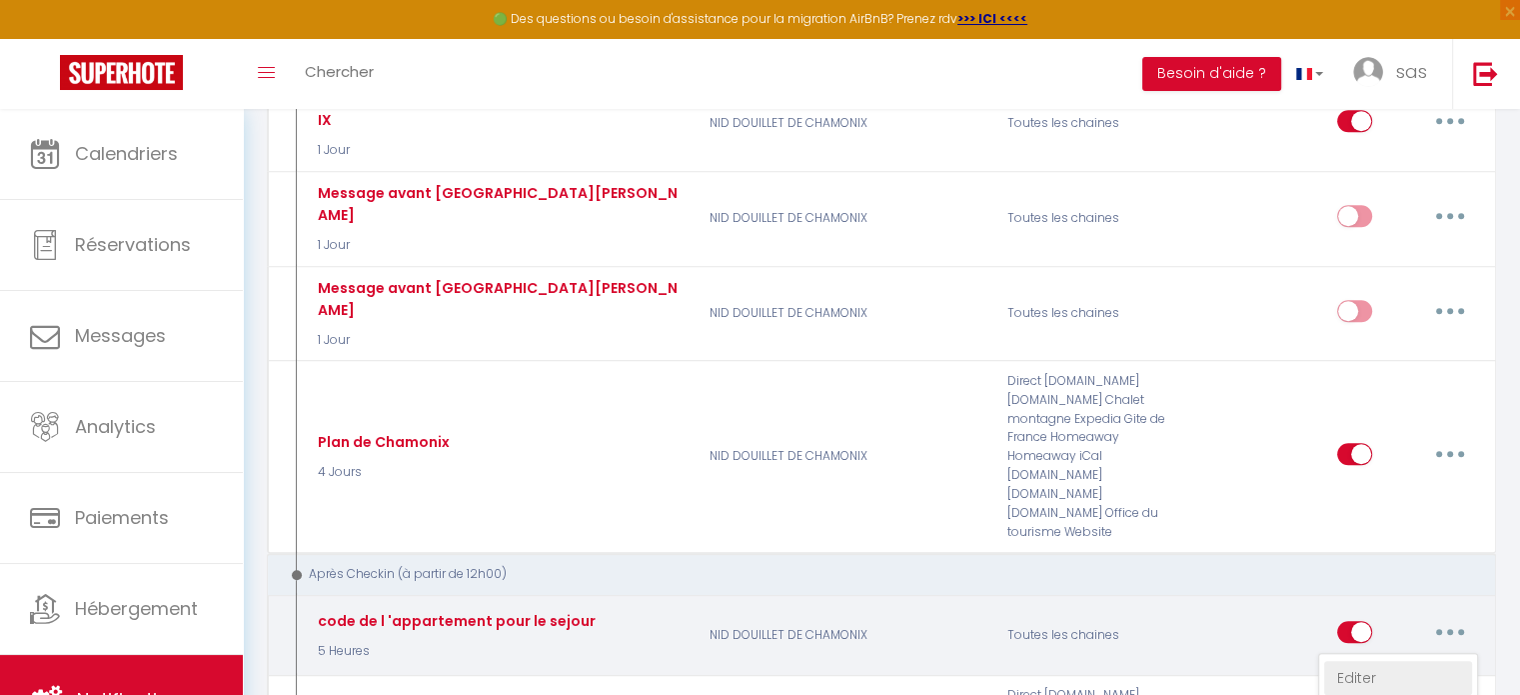
select select
checkbox input "true"
checkbox input "false"
radio input "true"
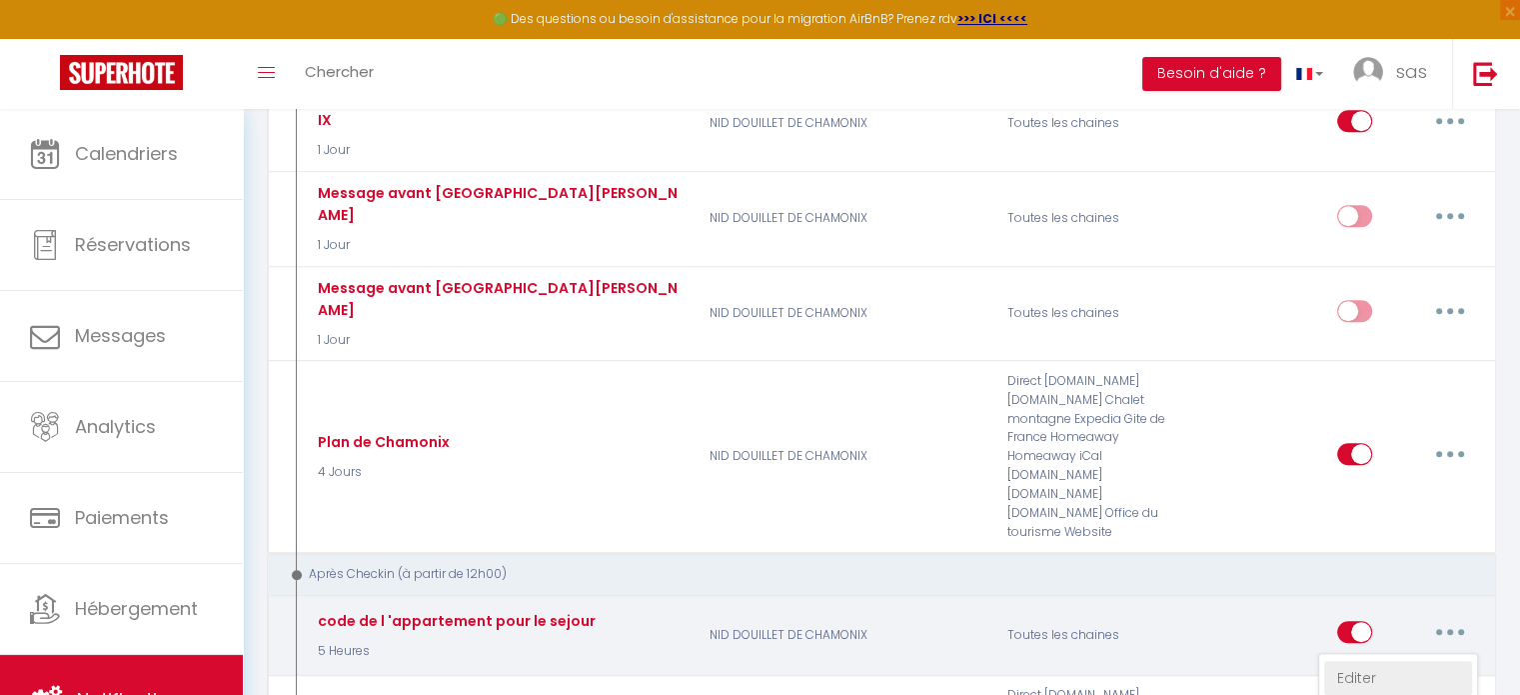
type input "Code d'entrée"
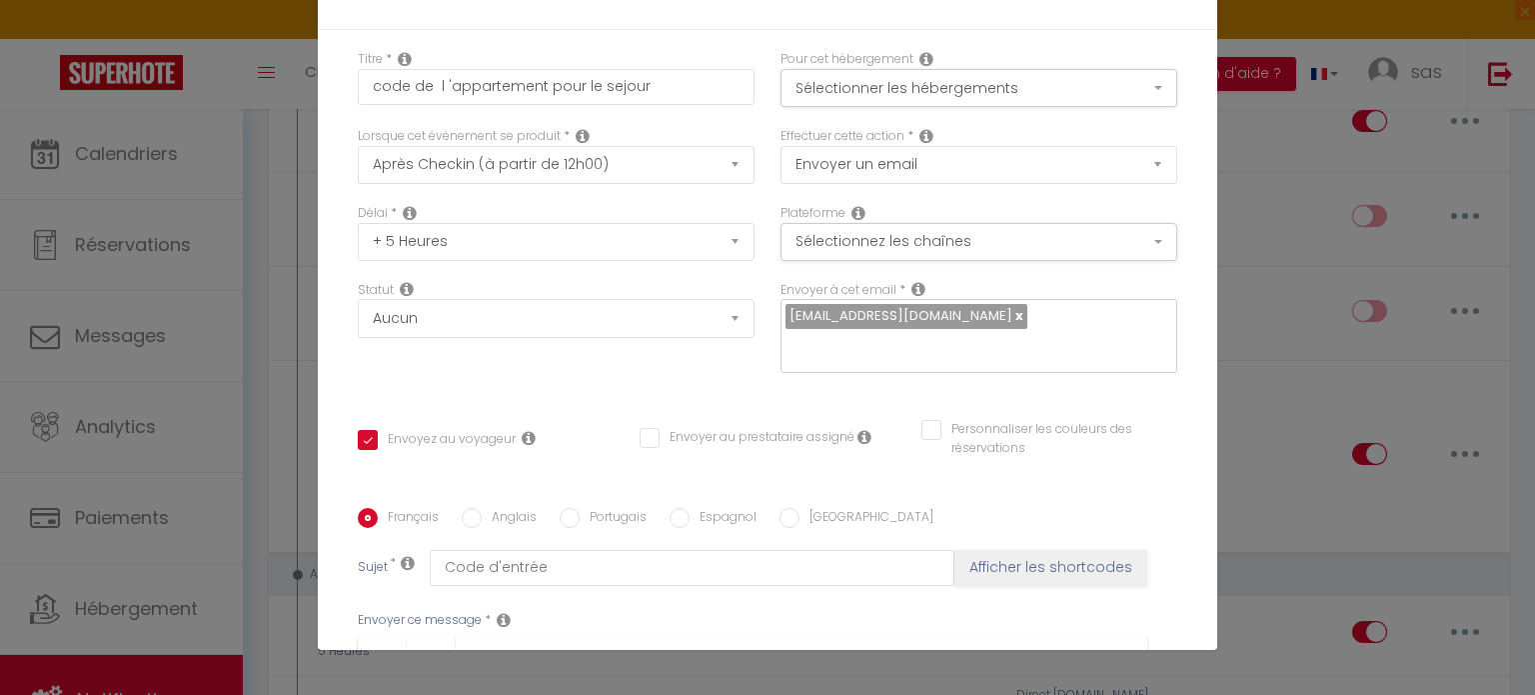
scroll to position [473, 0]
drag, startPoint x: 695, startPoint y: 311, endPoint x: 662, endPoint y: 311, distance: 33.0
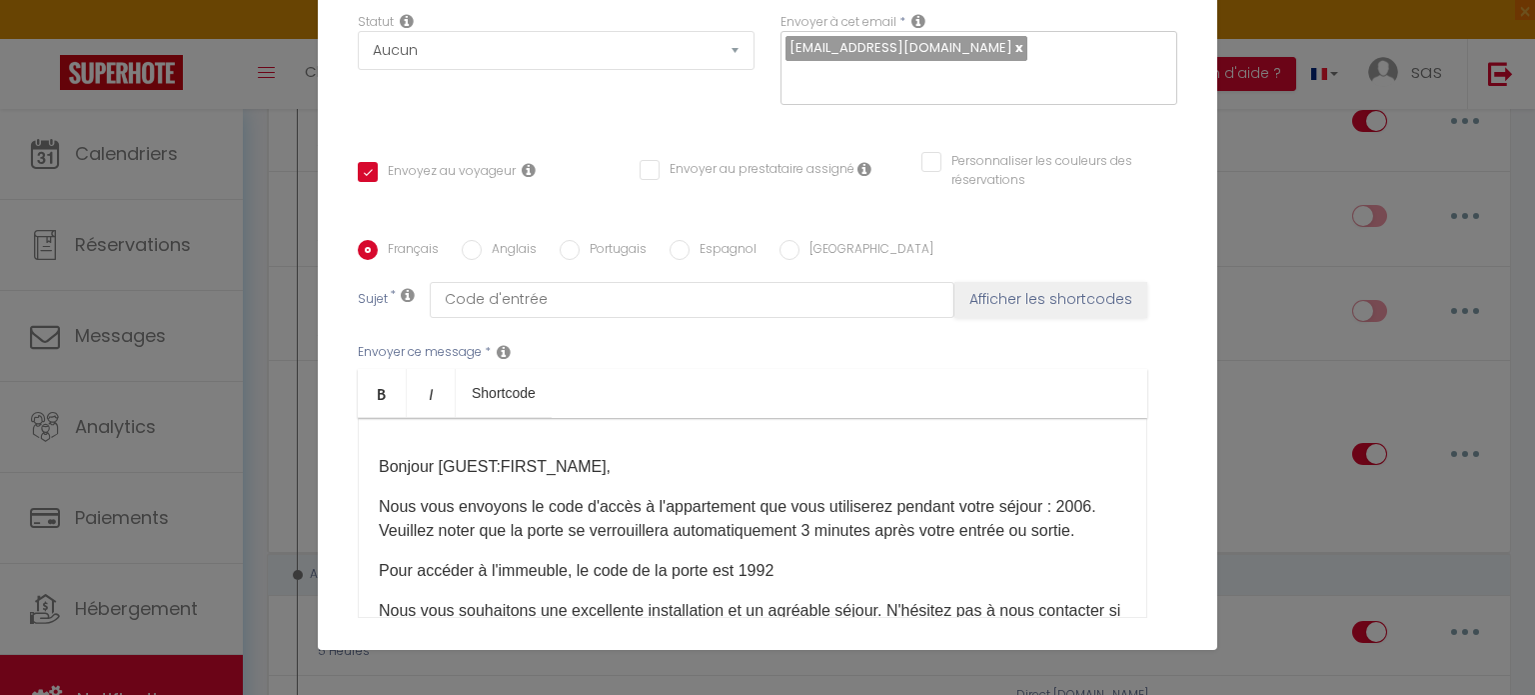
scroll to position [268, 0]
drag, startPoint x: 776, startPoint y: 377, endPoint x: 671, endPoint y: 438, distance: 121.4
click at [671, 455] on p "Bonjour [GUEST:FIRST_NAME]," at bounding box center [753, 467] width 748 height 24
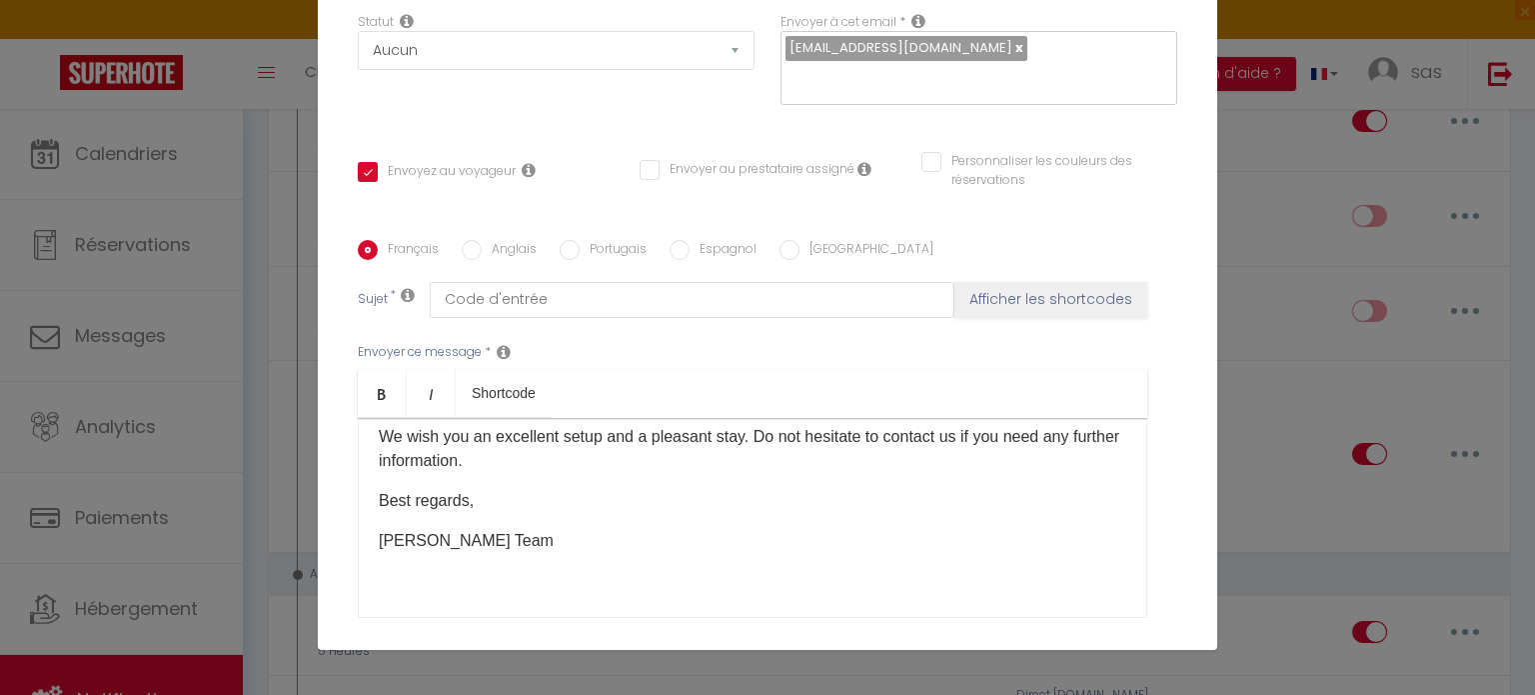
scroll to position [420, 0]
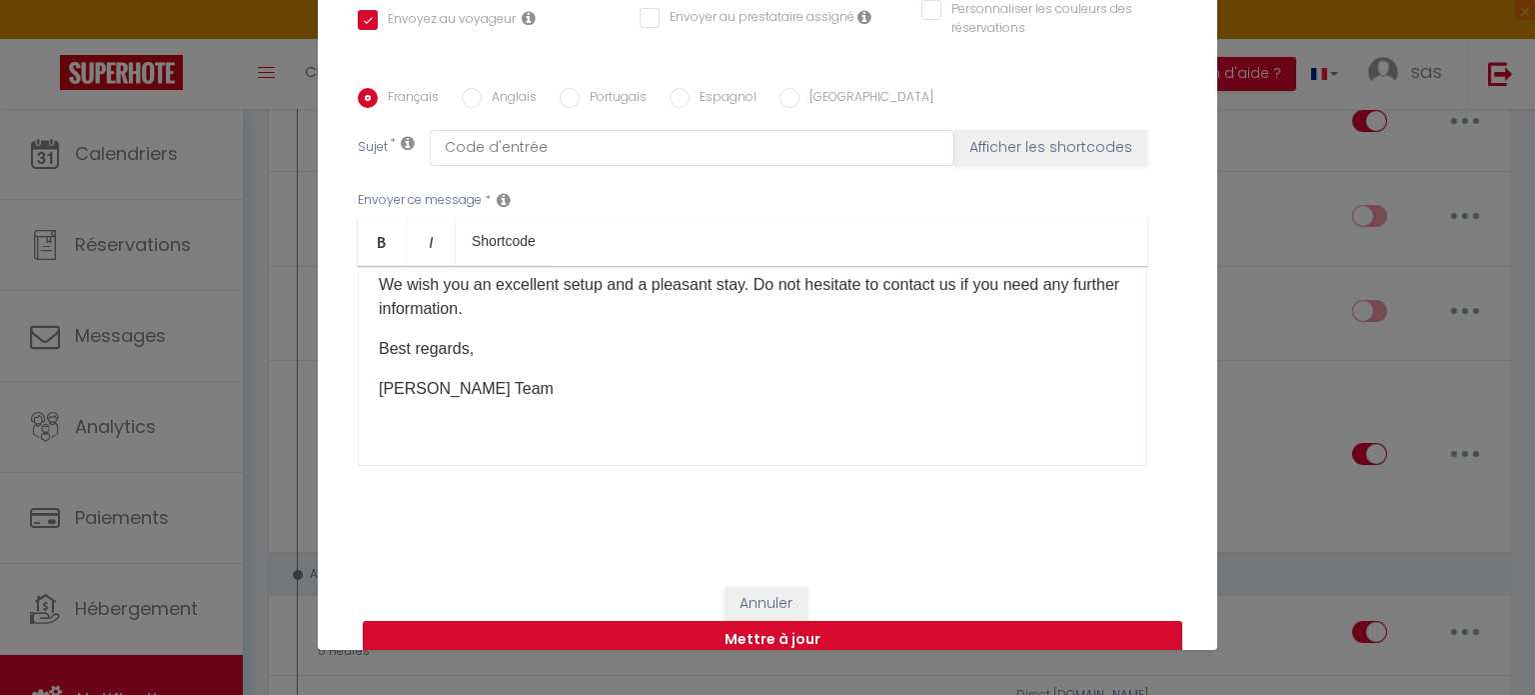
click at [767, 621] on button "Mettre à jour" at bounding box center [773, 640] width 820 height 38
checkbox input "true"
checkbox input "false"
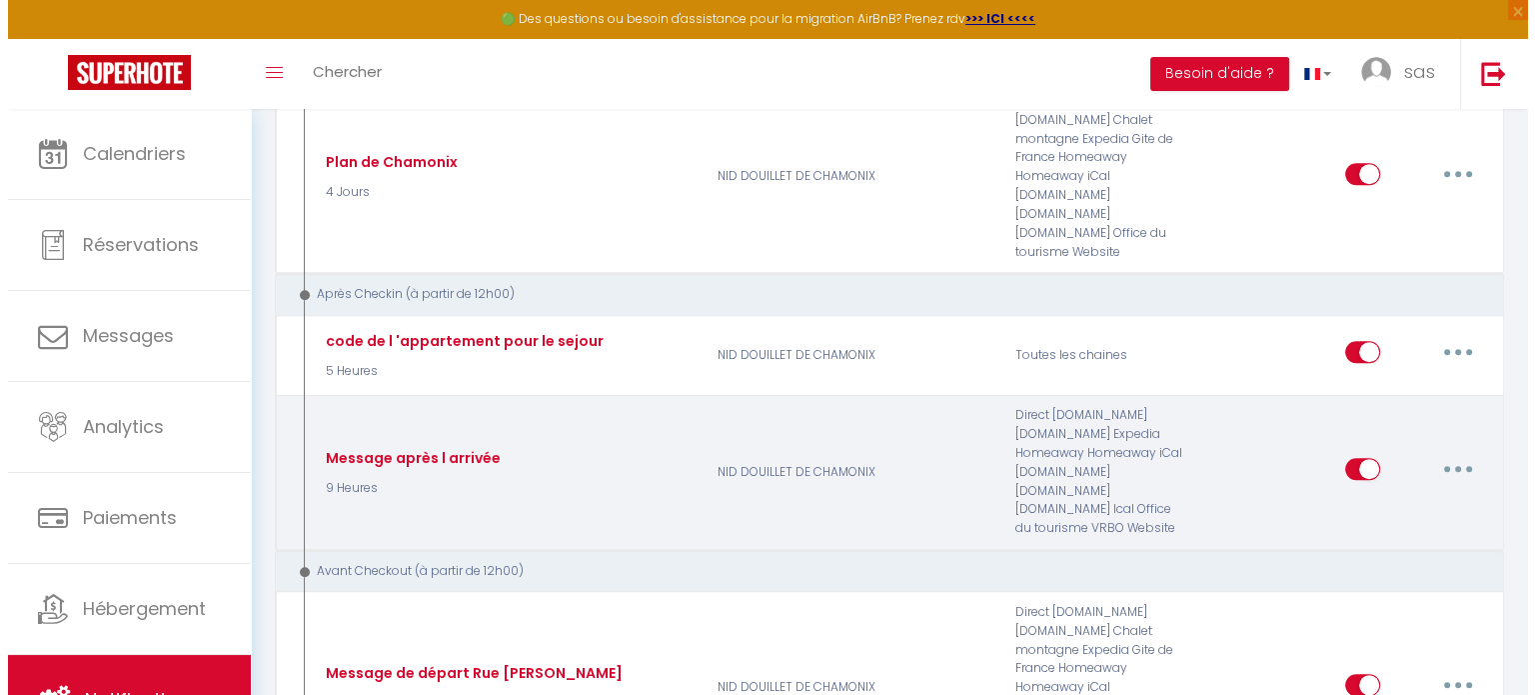
scroll to position [1707, 0]
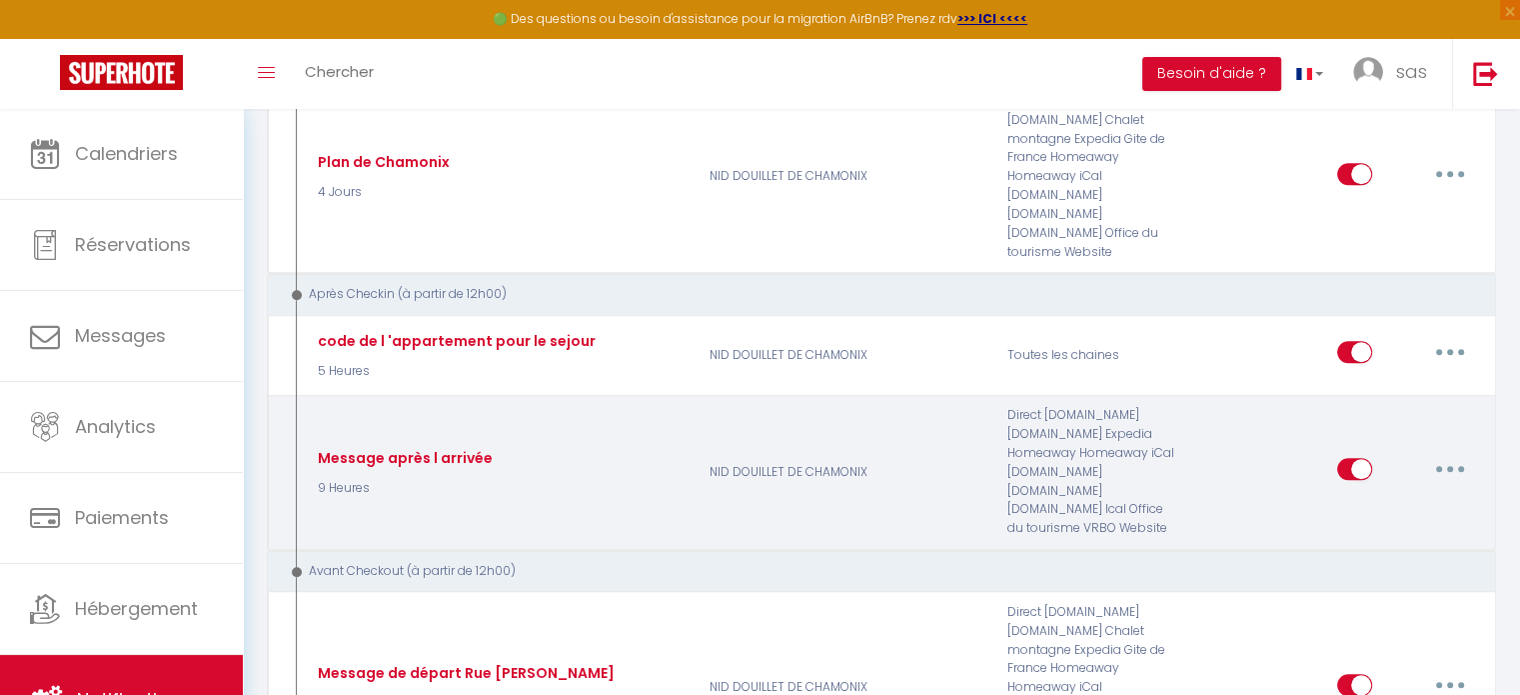
click at [1442, 453] on button "button" at bounding box center [1450, 469] width 56 height 32
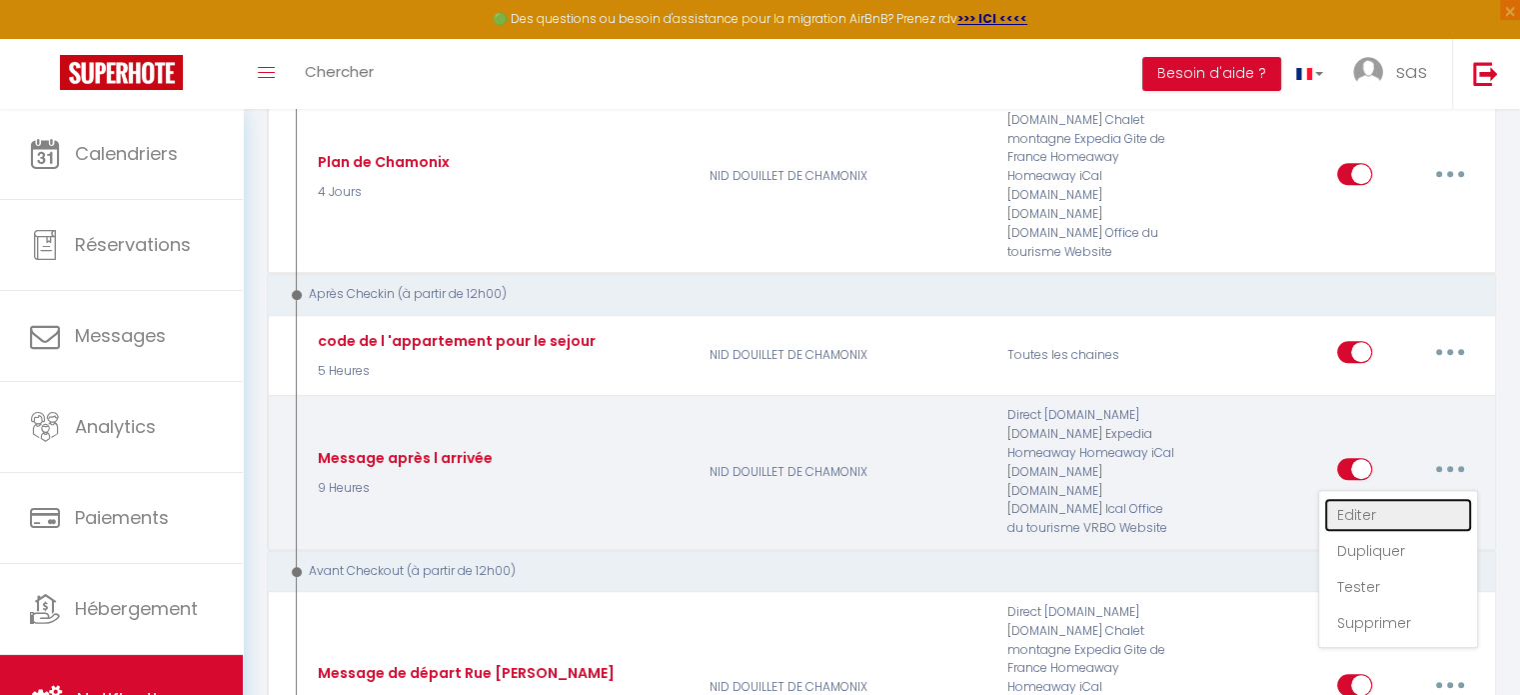
click at [1360, 498] on link "Editer" at bounding box center [1399, 515] width 148 height 34
type input "Message après l arrivée"
select select "3"
select select "9 Heures"
select select
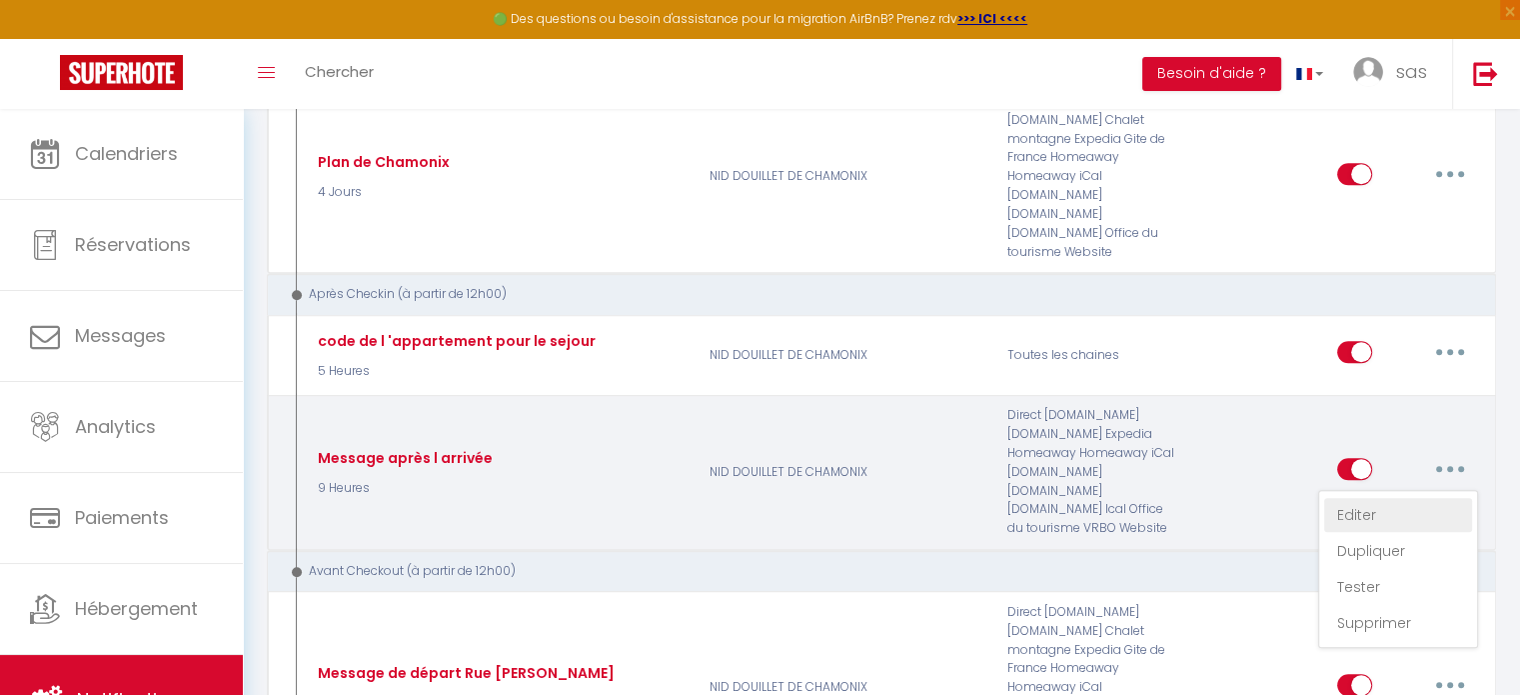
checkbox input "true"
checkbox input "false"
radio input "true"
type input "Votre installation c'est bien passé ?"
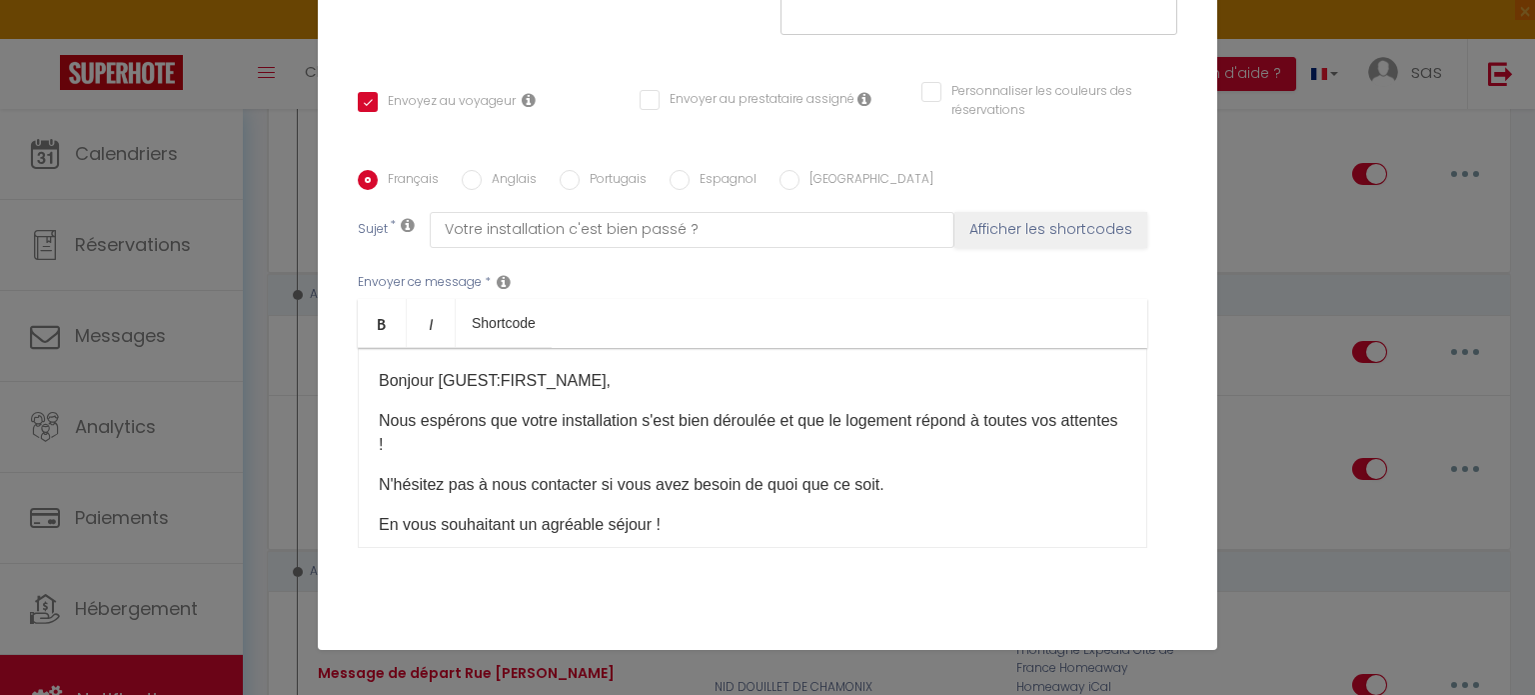
scroll to position [420, 0]
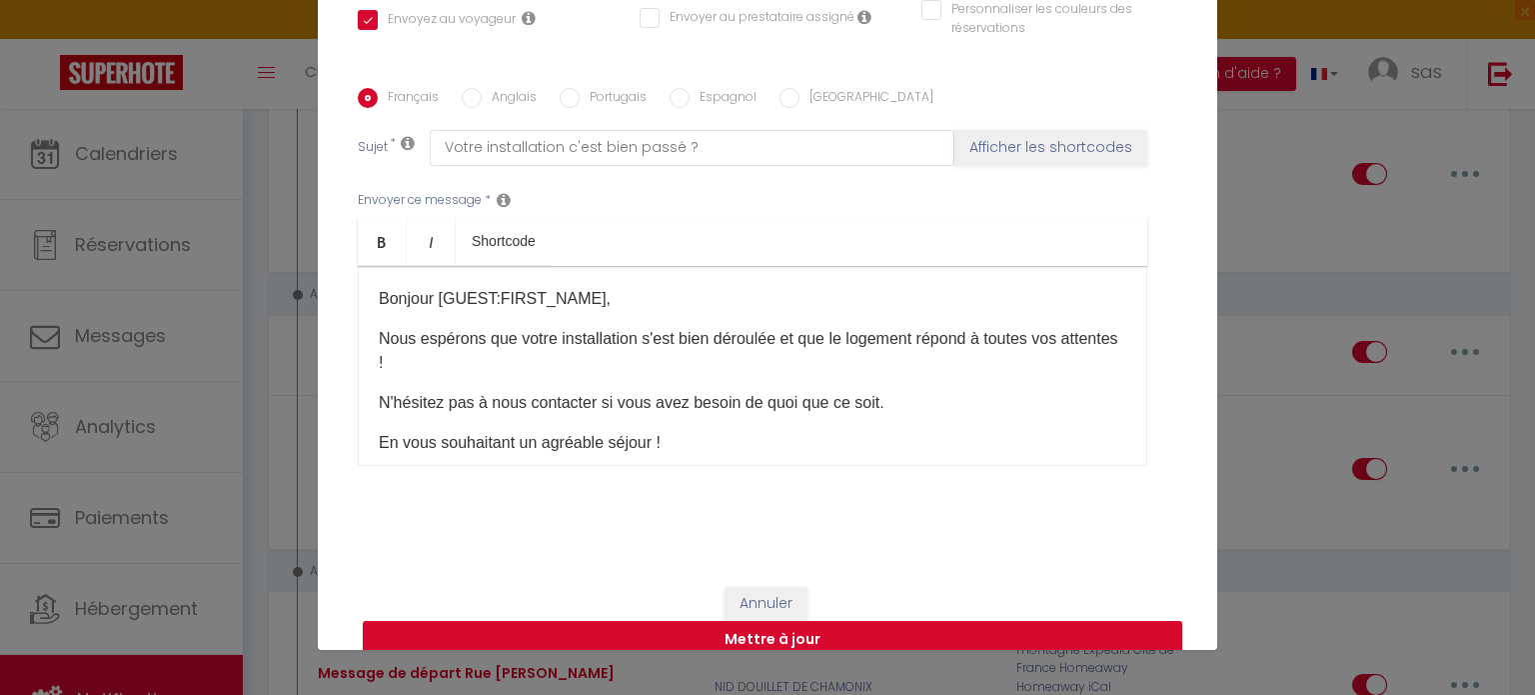
click at [780, 621] on button "Mettre à jour" at bounding box center [773, 640] width 820 height 38
checkbox input "true"
checkbox input "false"
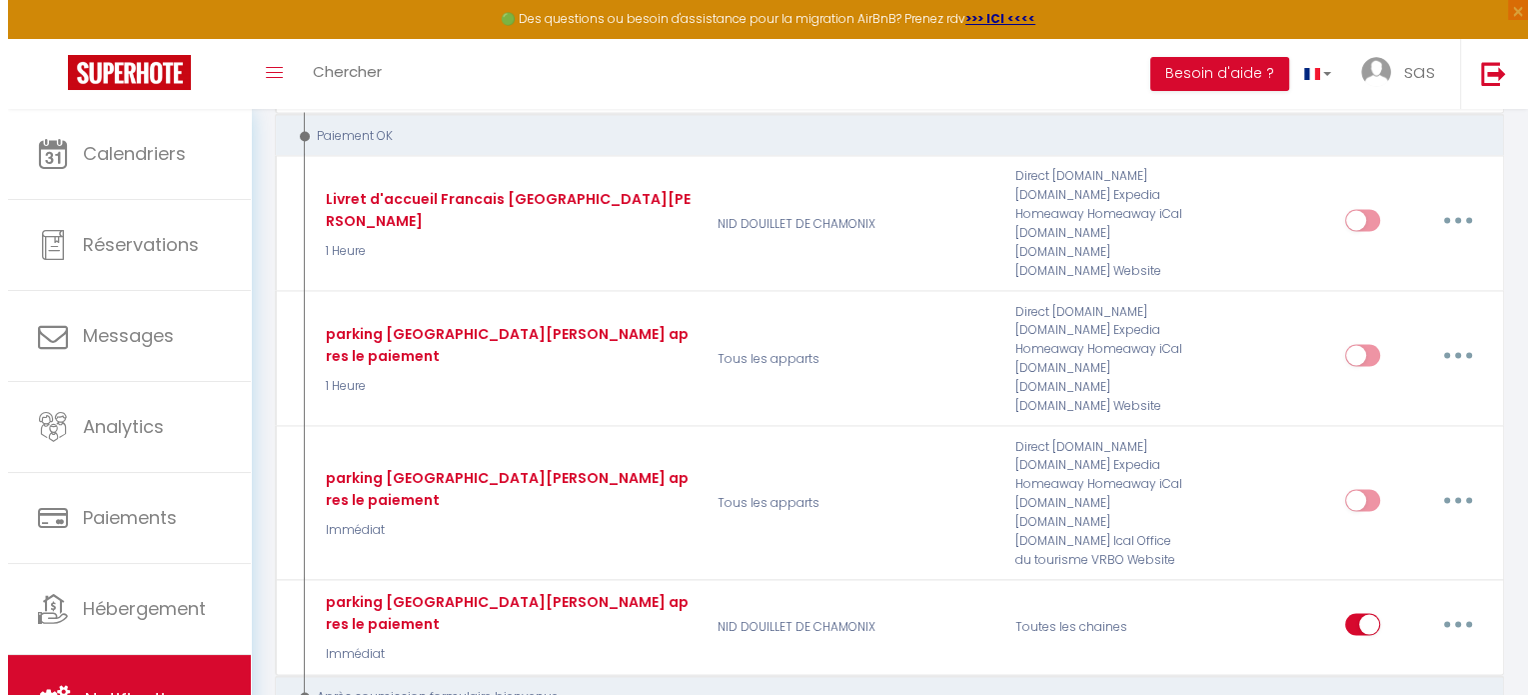
scroll to position [3787, 0]
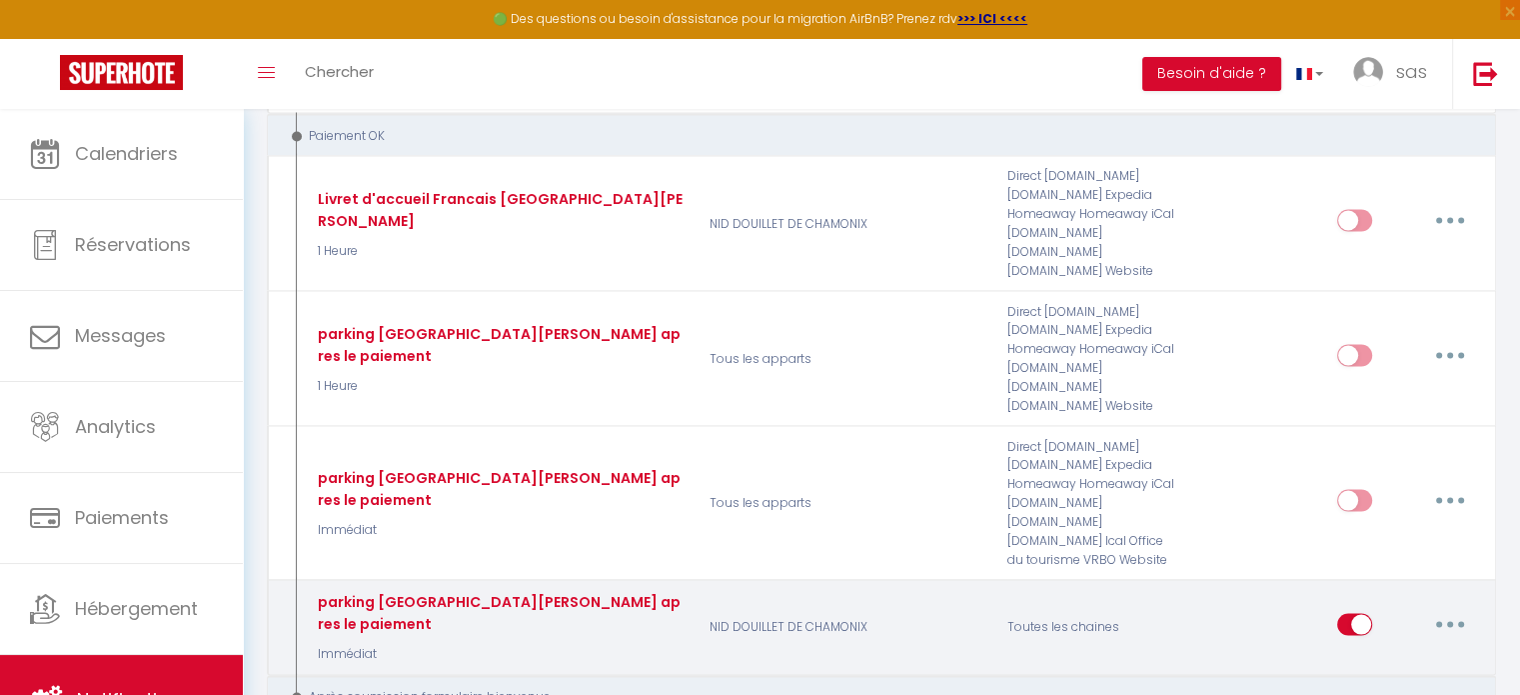
click at [1455, 608] on button "button" at bounding box center [1450, 624] width 56 height 32
click at [1365, 652] on link "Editer" at bounding box center [1399, 669] width 148 height 34
type input "parking [GEOGRAPHIC_DATA][PERSON_NAME] apres le paiement"
select select "16"
select select "Immédiat"
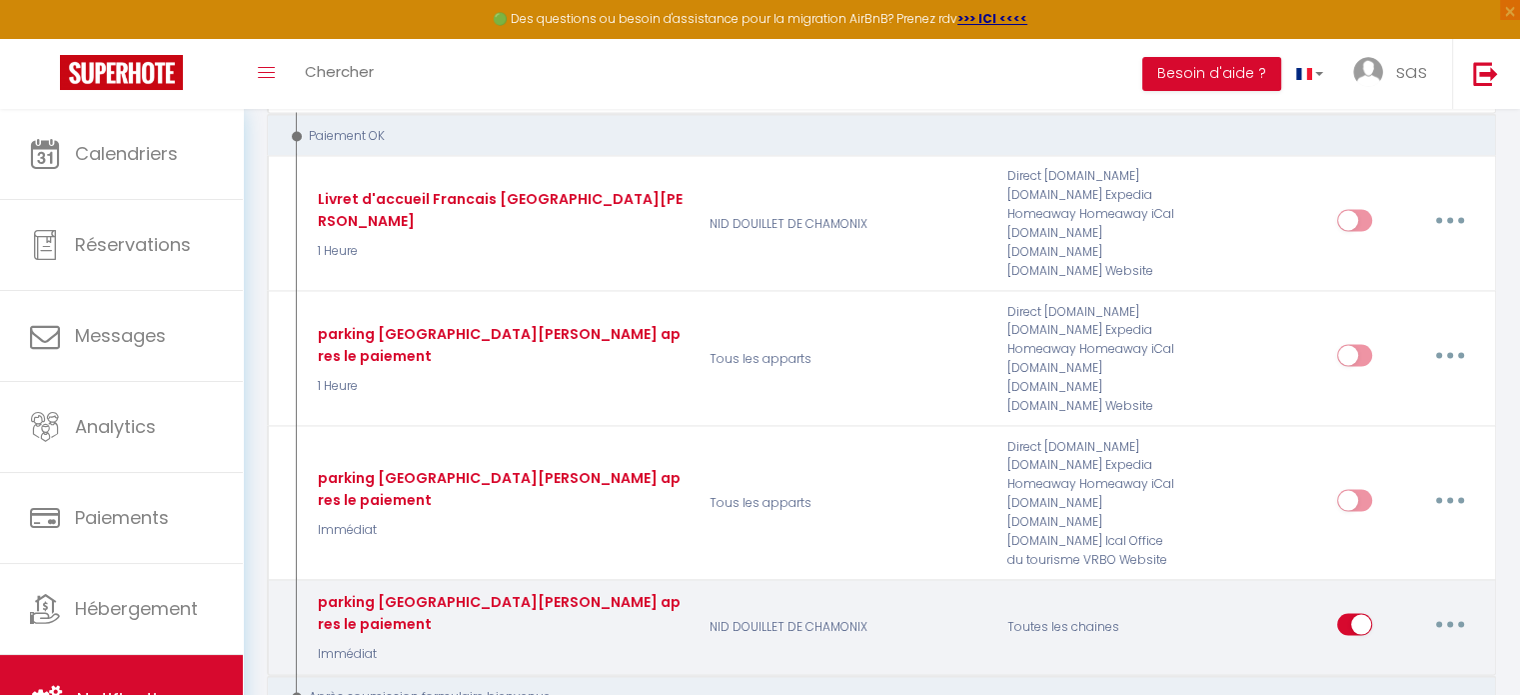
select select
checkbox input "true"
checkbox input "false"
radio input "true"
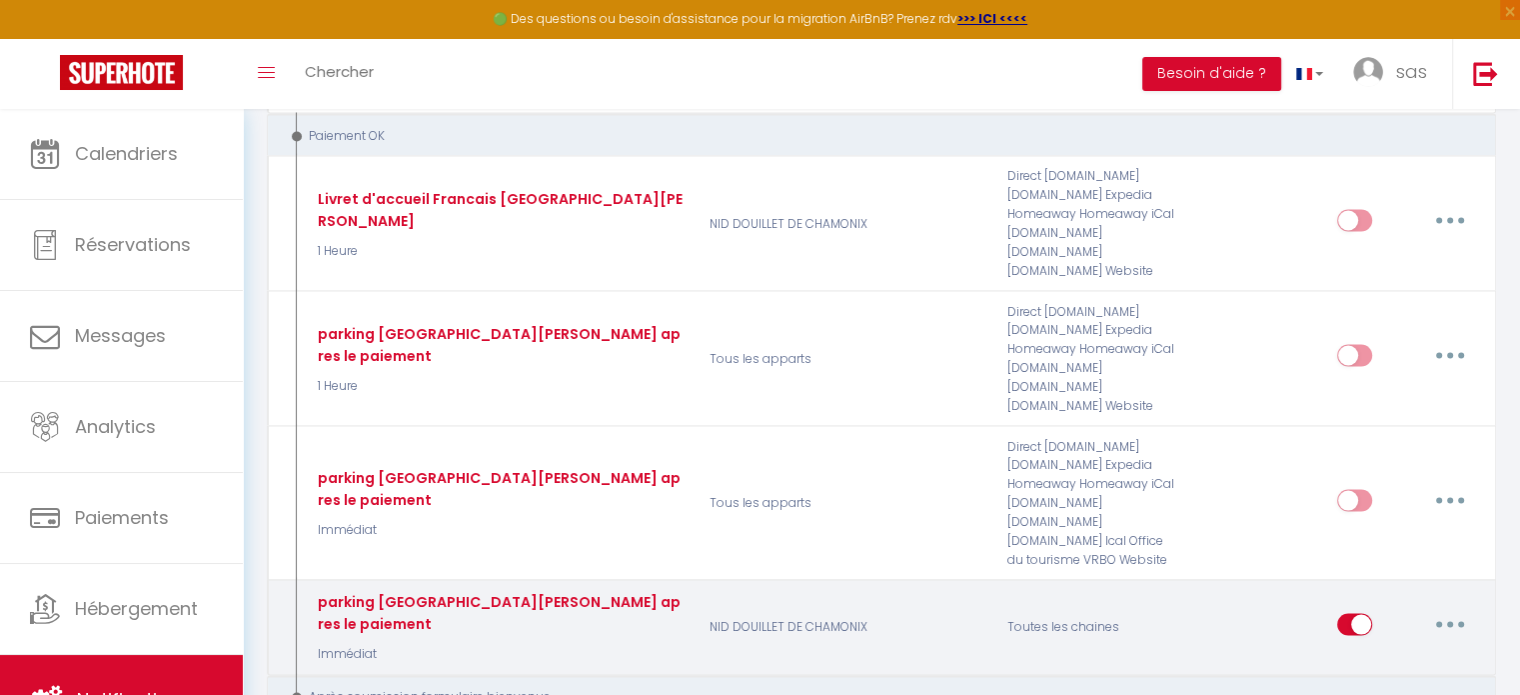
type input "Accès parking sur [PERSON_NAME] avec video"
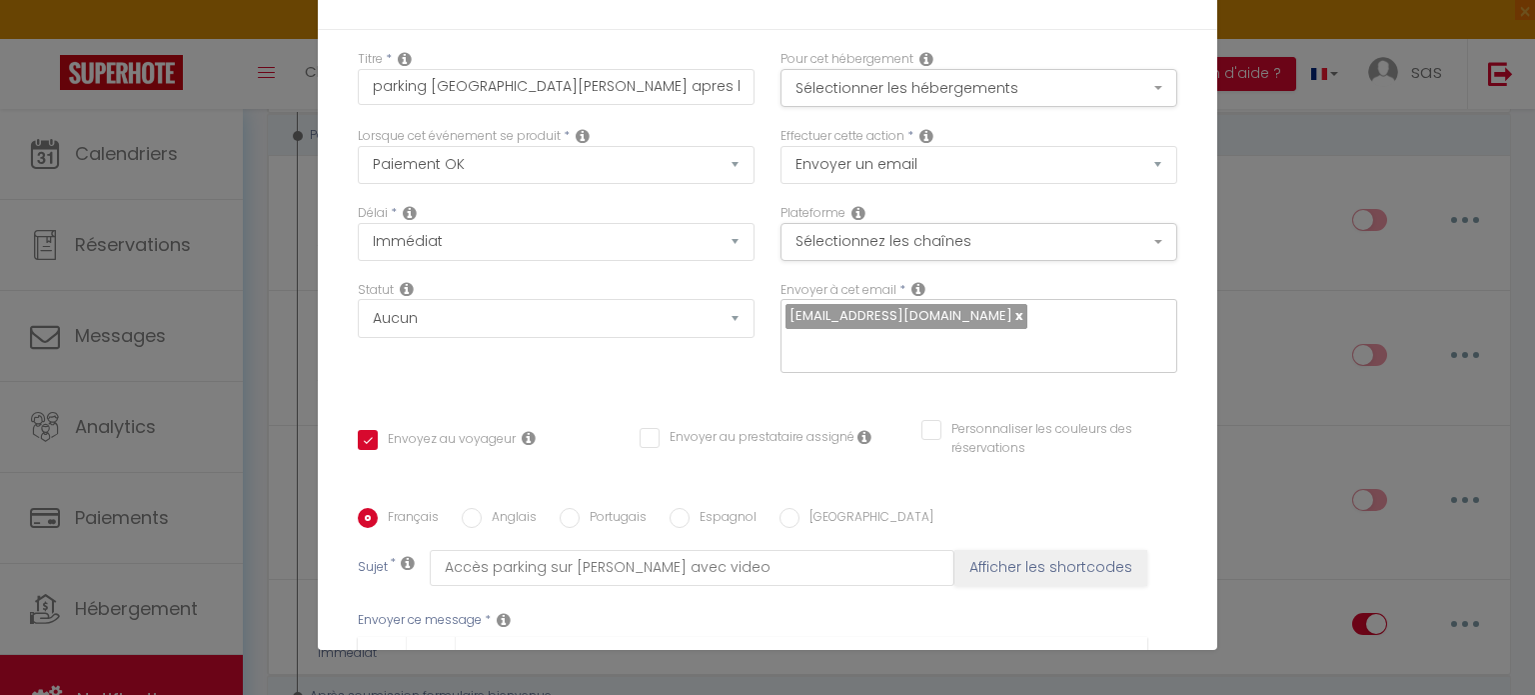
scroll to position [1140, 0]
checkbox input "true"
checkbox input "false"
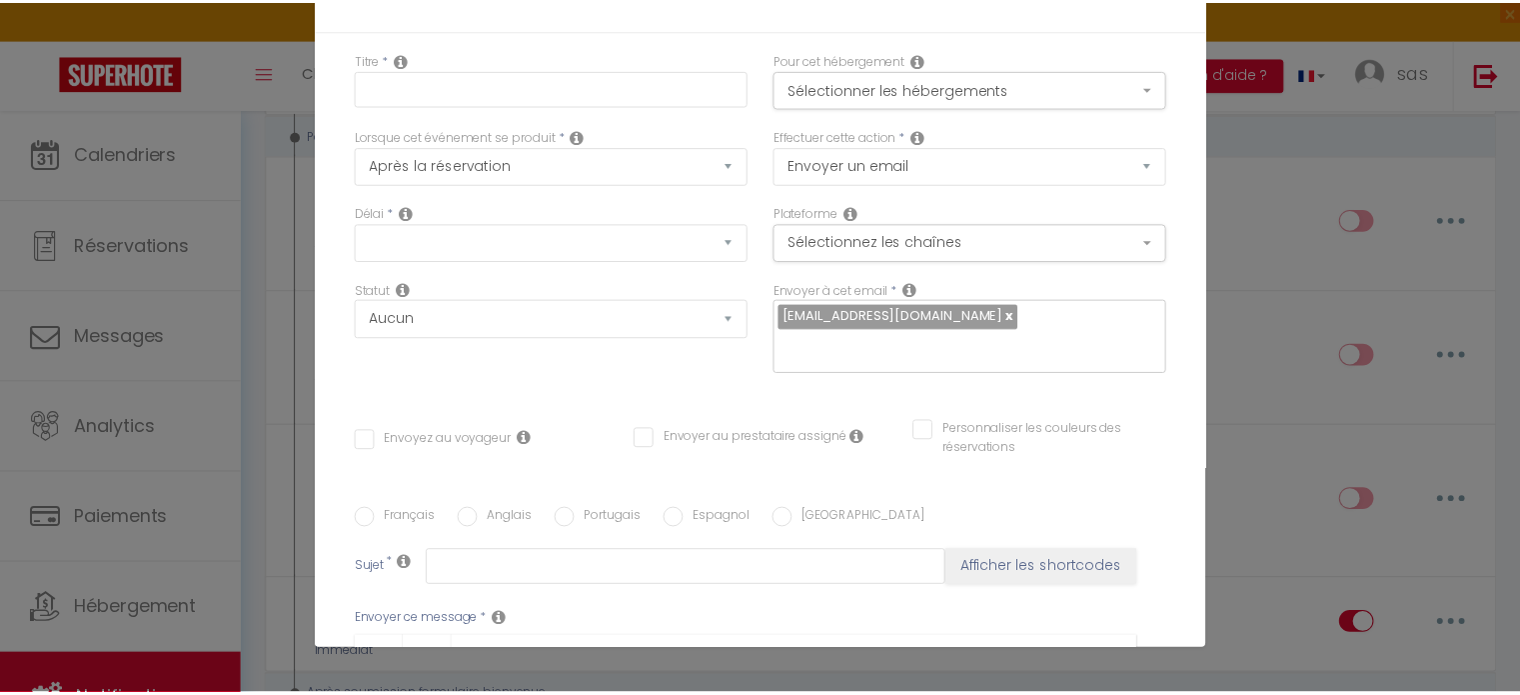
scroll to position [0, 0]
